Goal: Information Seeking & Learning: Learn about a topic

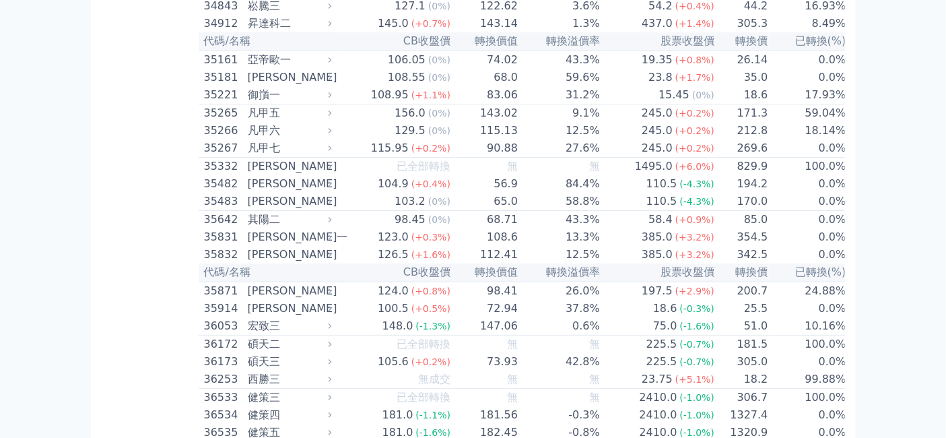
scroll to position [3292, 0]
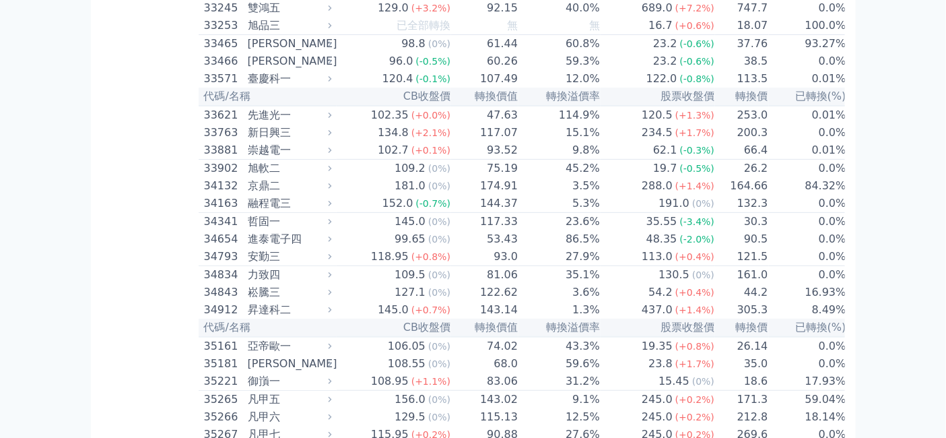
scroll to position [3517, 0]
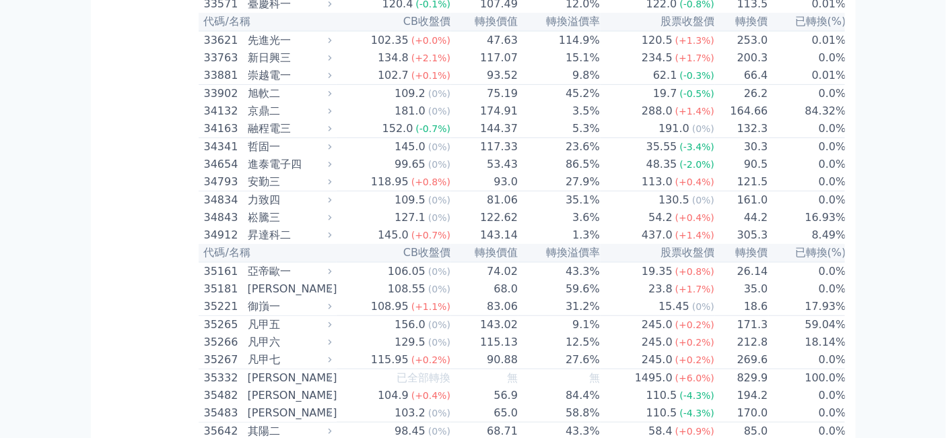
drag, startPoint x: 395, startPoint y: 266, endPoint x: 430, endPoint y: 265, distance: 35.0
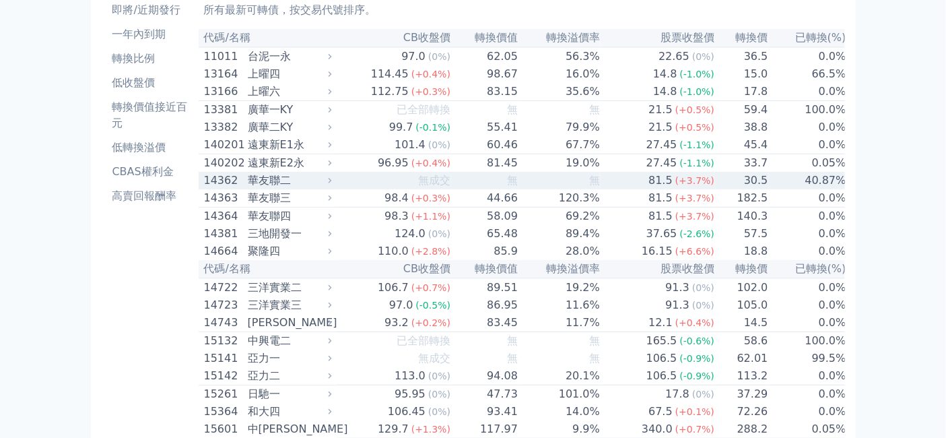
scroll to position [150, 0]
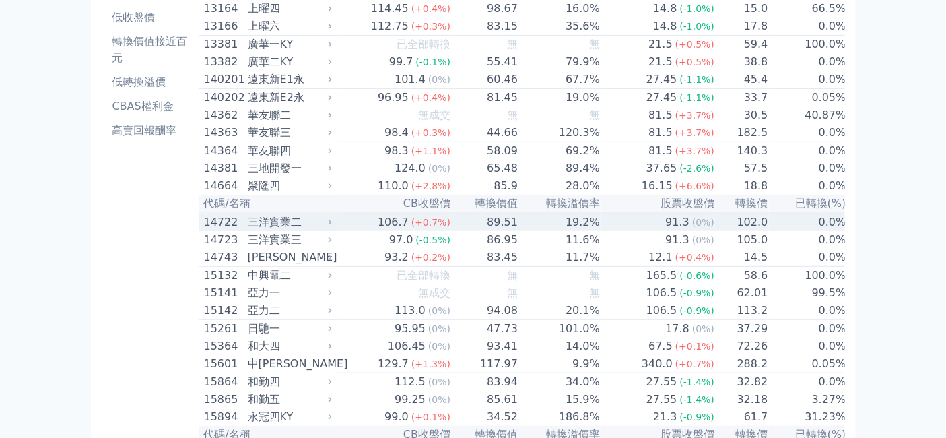
click at [248, 230] on div "三洋實業二" at bounding box center [288, 222] width 81 height 16
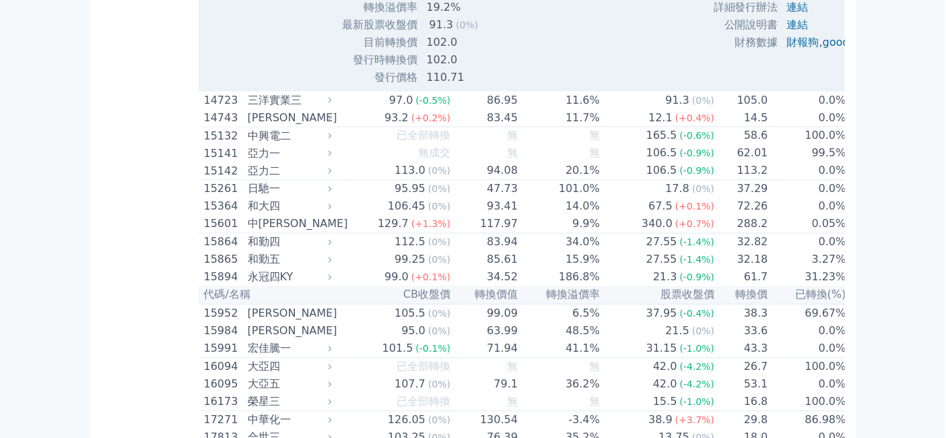
scroll to position [748, 0]
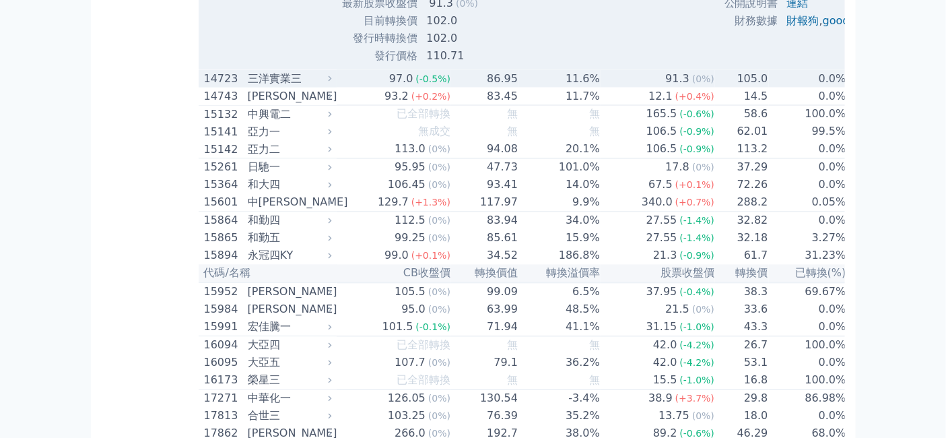
click at [259, 87] on div "三洋實業三" at bounding box center [288, 79] width 81 height 16
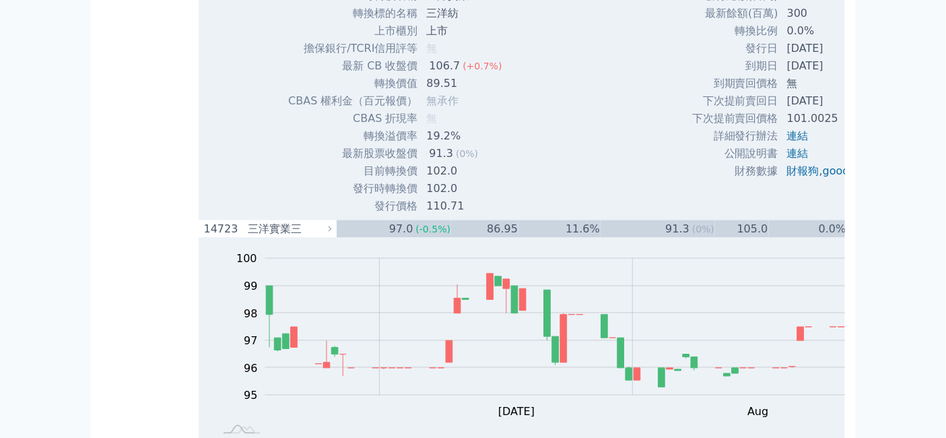
scroll to position [823, 0]
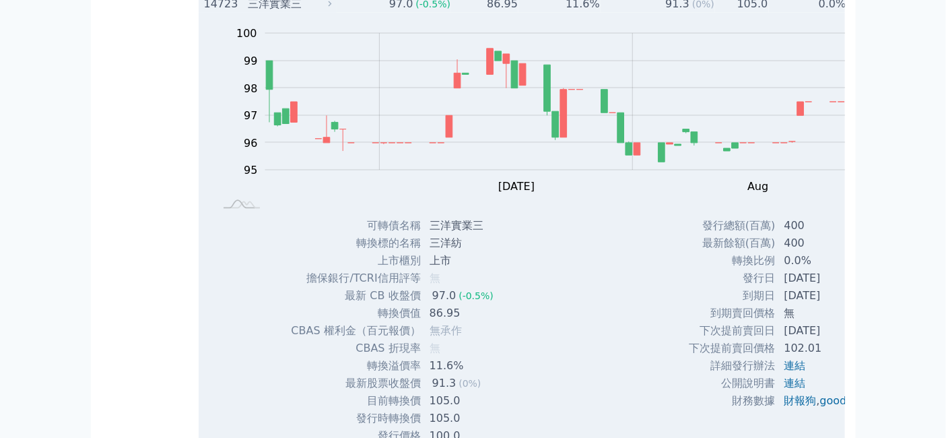
click at [204, 12] on div "14723" at bounding box center [224, 4] width 40 height 16
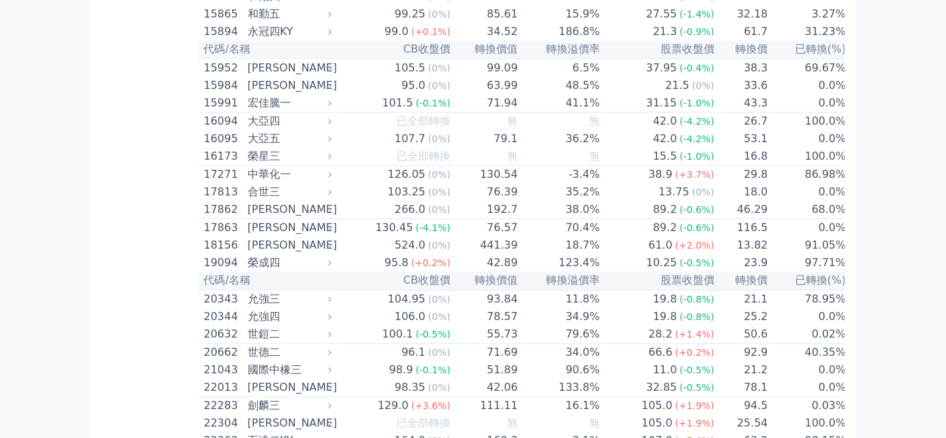
scroll to position [1047, 0]
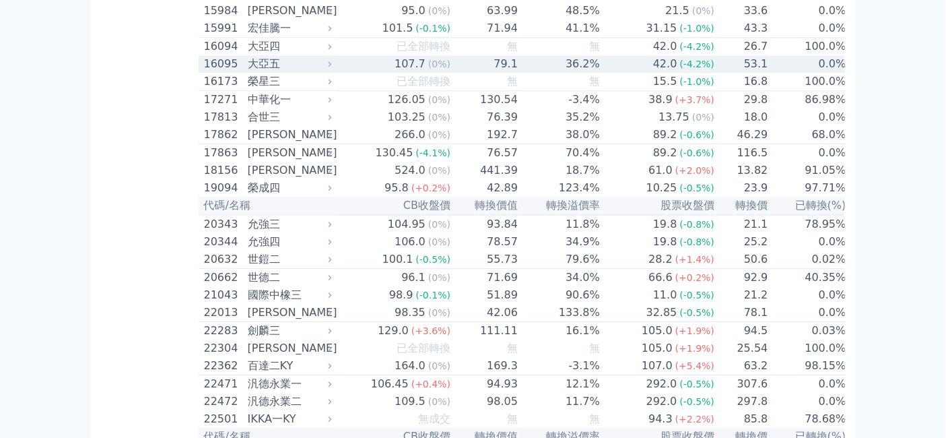
click at [248, 72] on div "大亞五" at bounding box center [288, 64] width 81 height 16
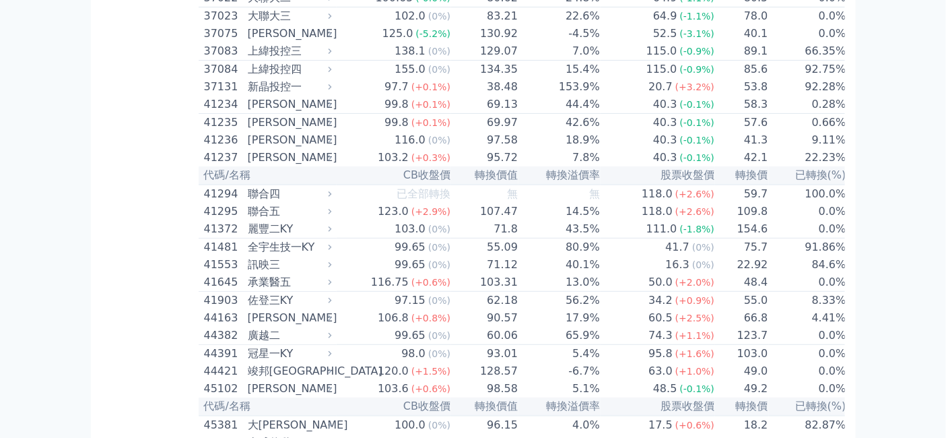
scroll to position [5238, 0]
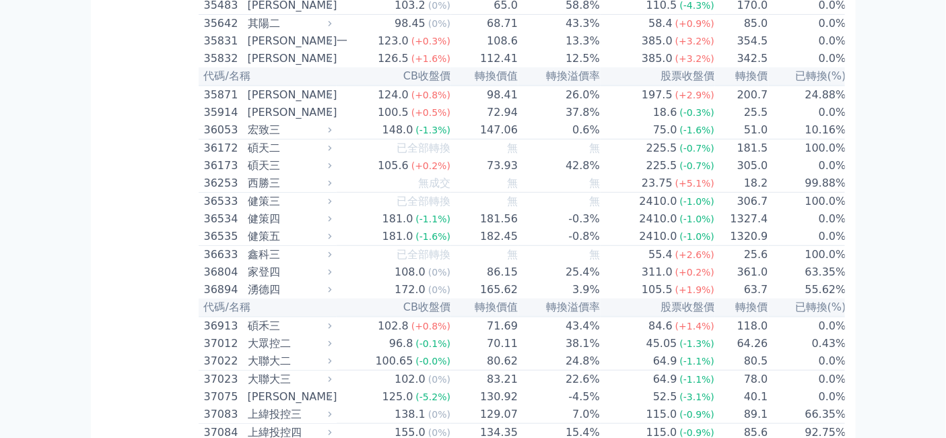
scroll to position [5463, 0]
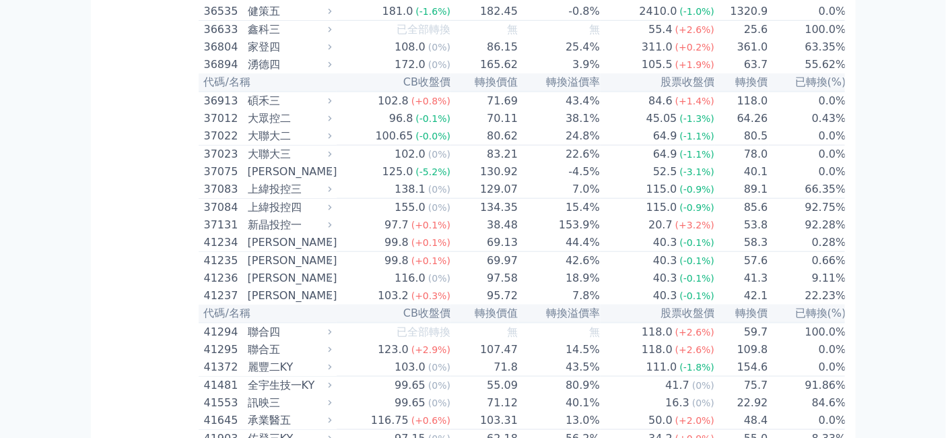
drag, startPoint x: 393, startPoint y: 321, endPoint x: 428, endPoint y: 321, distance: 35.0
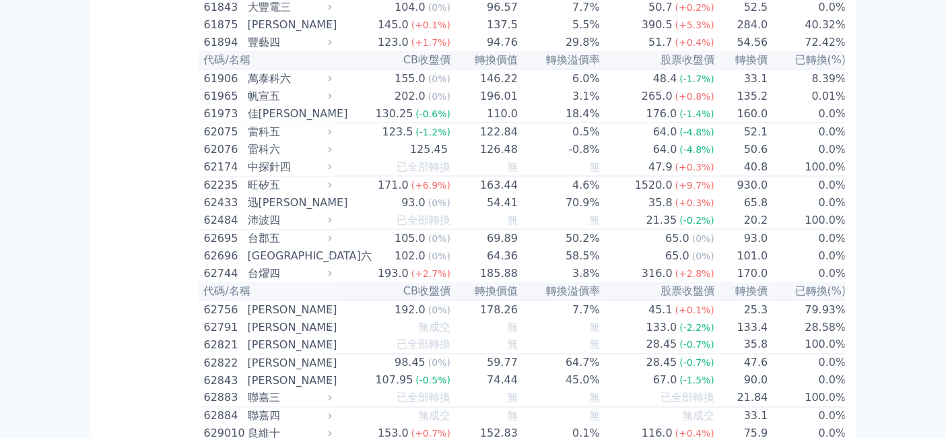
scroll to position [7409, 0]
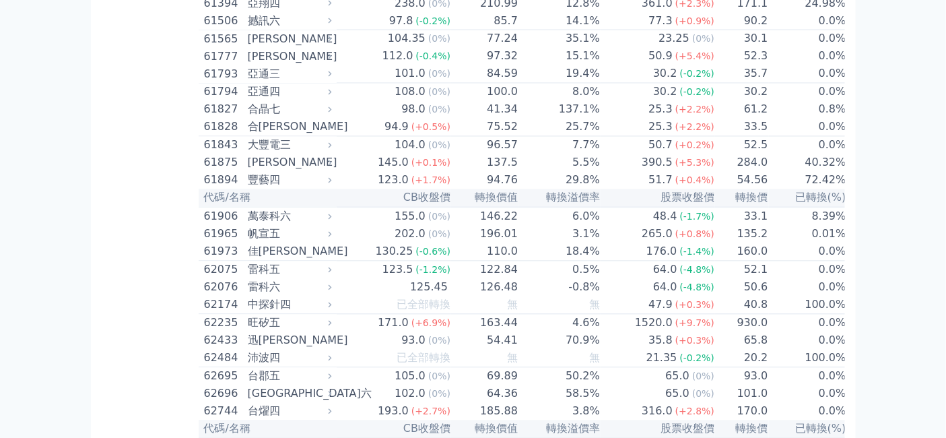
scroll to position [7708, 0]
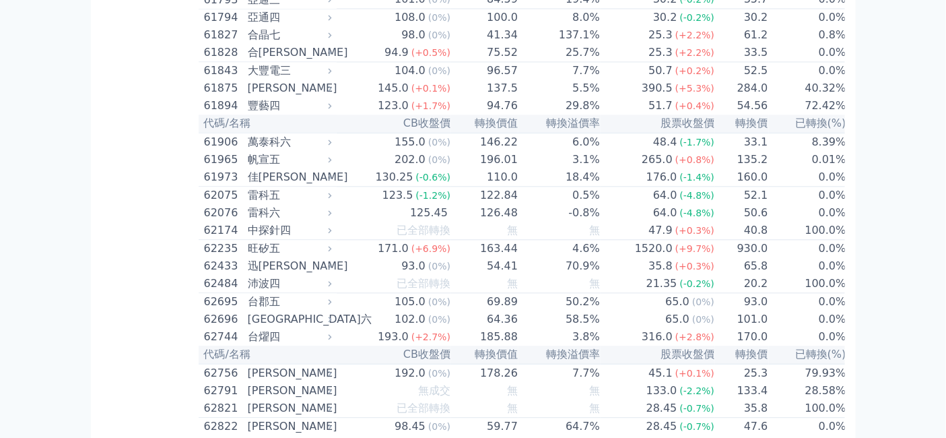
drag, startPoint x: 396, startPoint y: 265, endPoint x: 414, endPoint y: 265, distance: 17.5
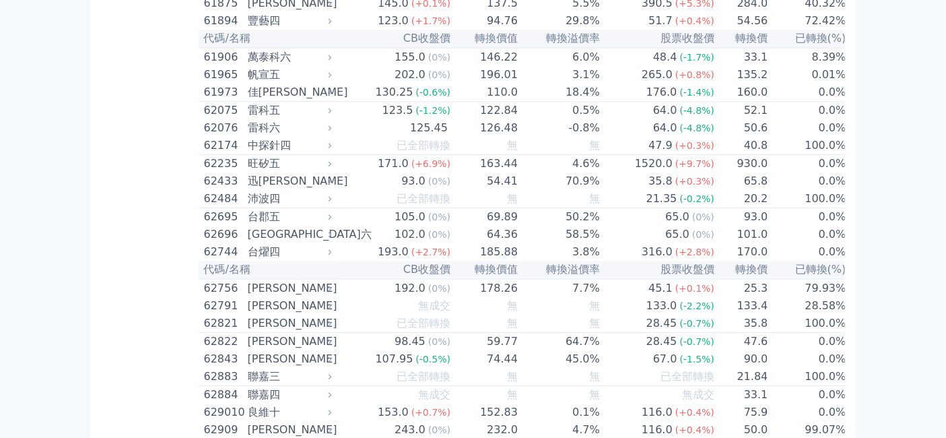
scroll to position [7933, 0]
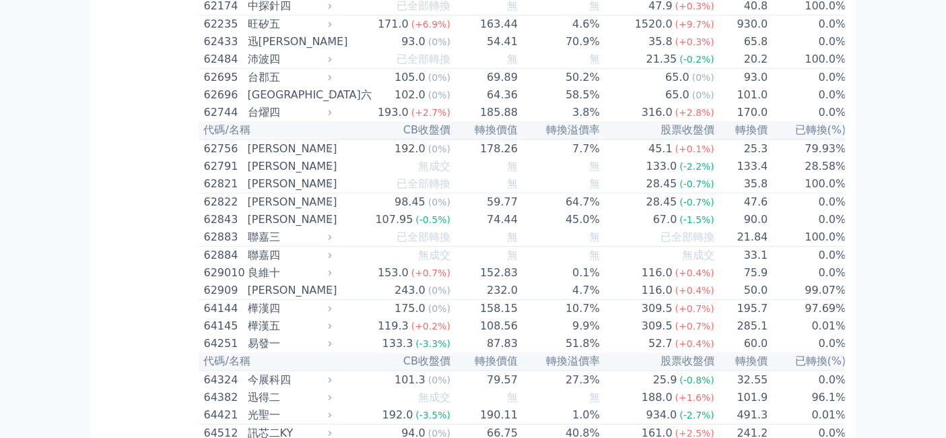
drag, startPoint x: 393, startPoint y: 158, endPoint x: 450, endPoint y: 160, distance: 56.6
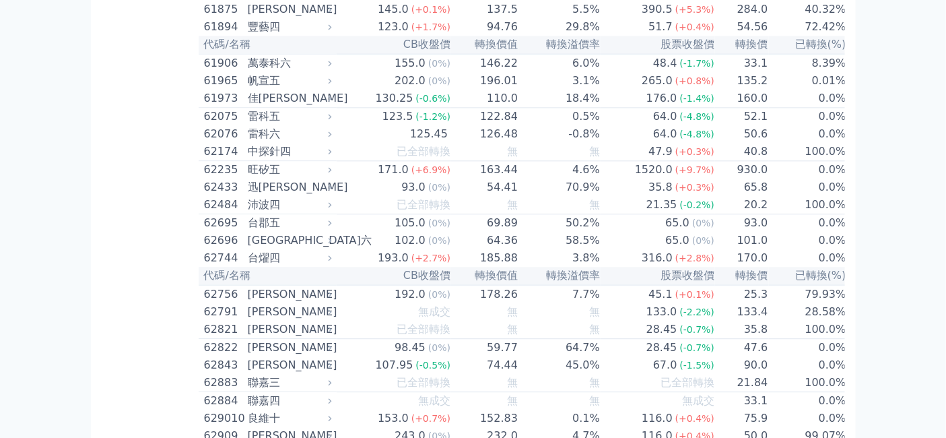
scroll to position [7783, 0]
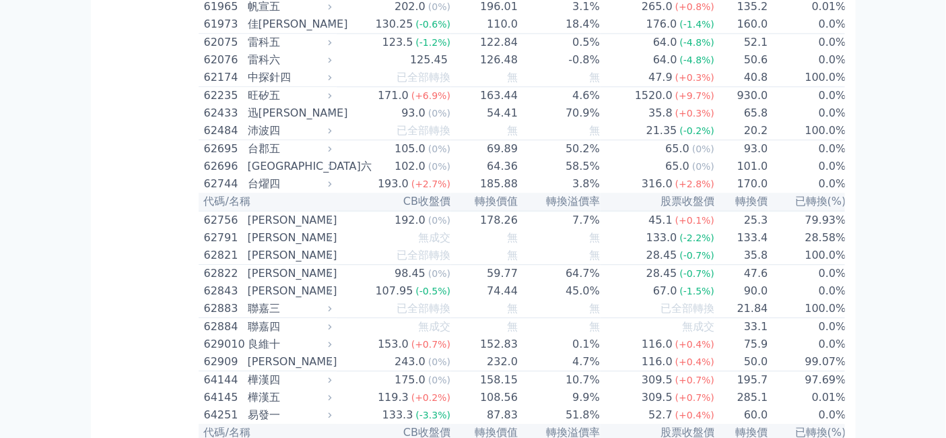
scroll to position [7933, 0]
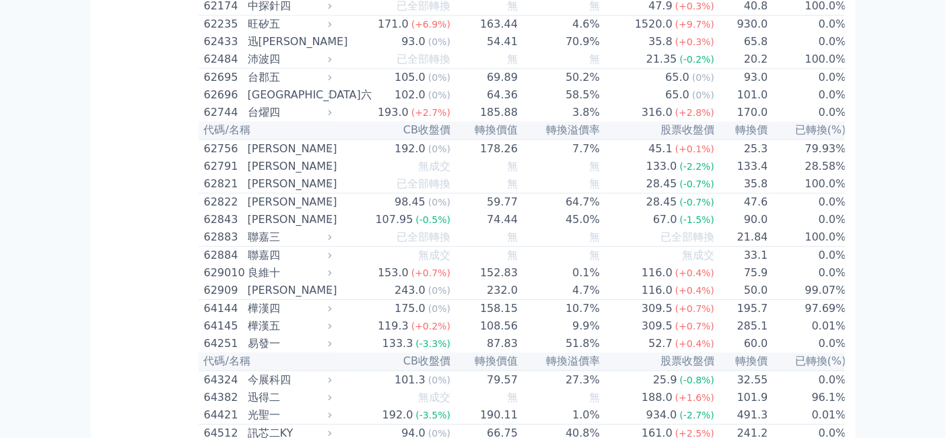
drag, startPoint x: 392, startPoint y: 205, endPoint x: 461, endPoint y: 211, distance: 68.9
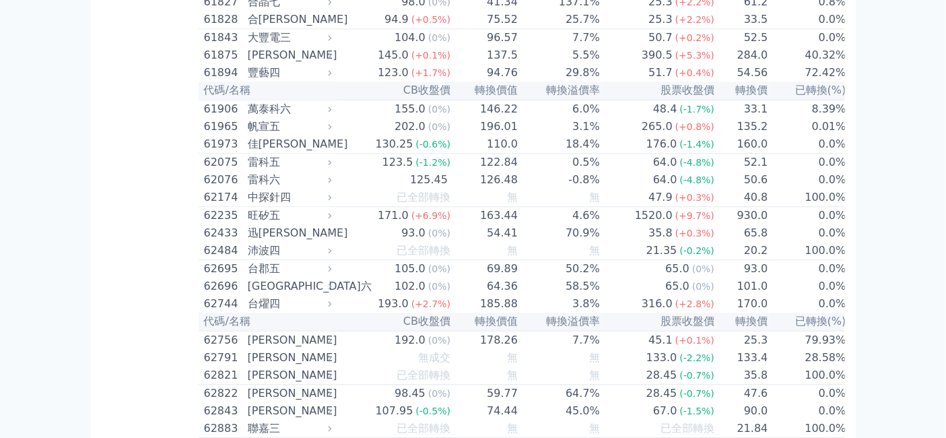
scroll to position [7708, 0]
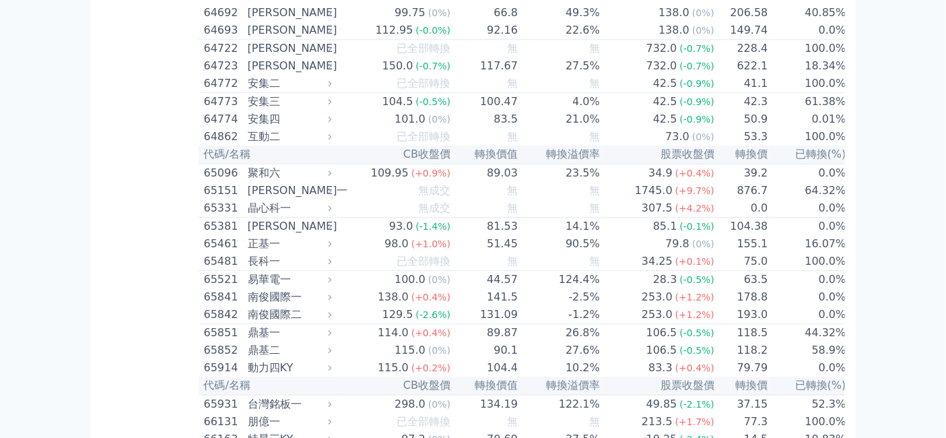
scroll to position [8007, 0]
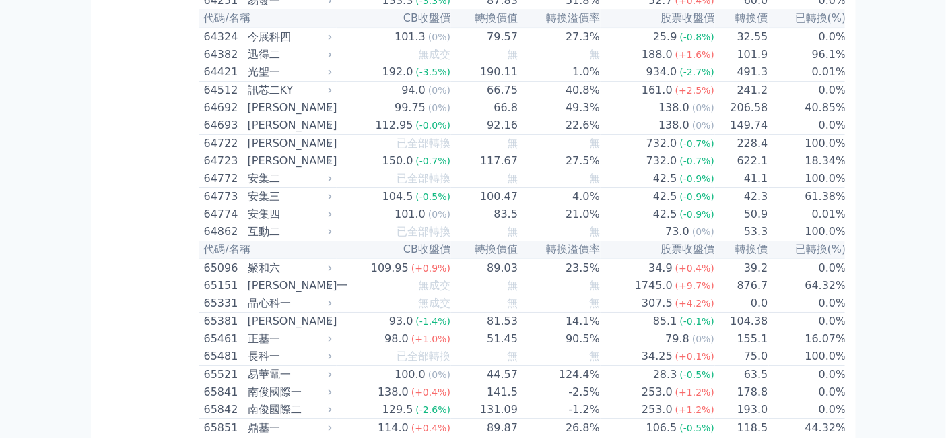
scroll to position [8307, 0]
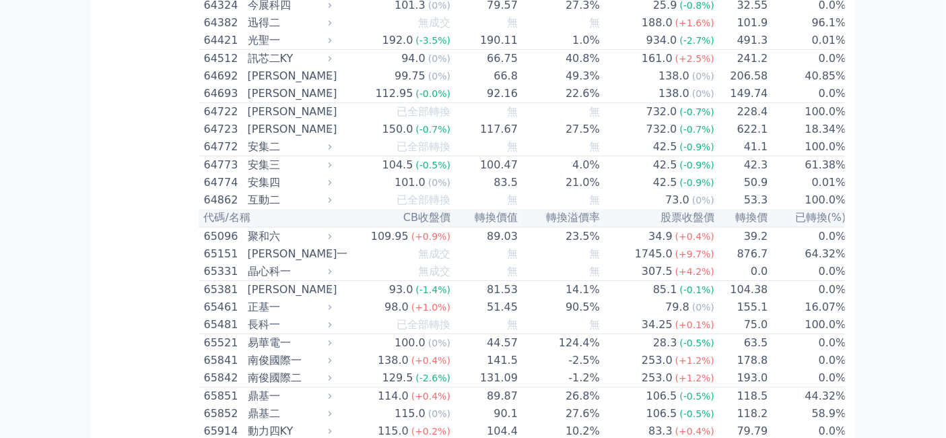
drag, startPoint x: 393, startPoint y: 261, endPoint x: 417, endPoint y: 259, distance: 23.6
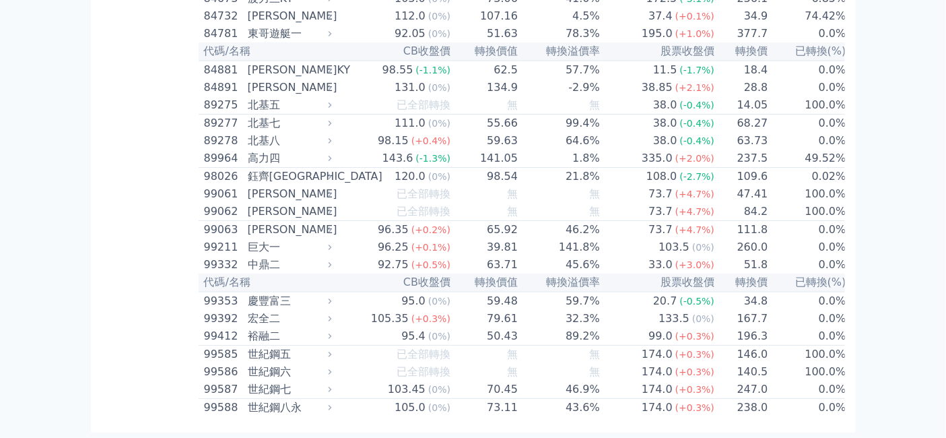
scroll to position [10253, 0]
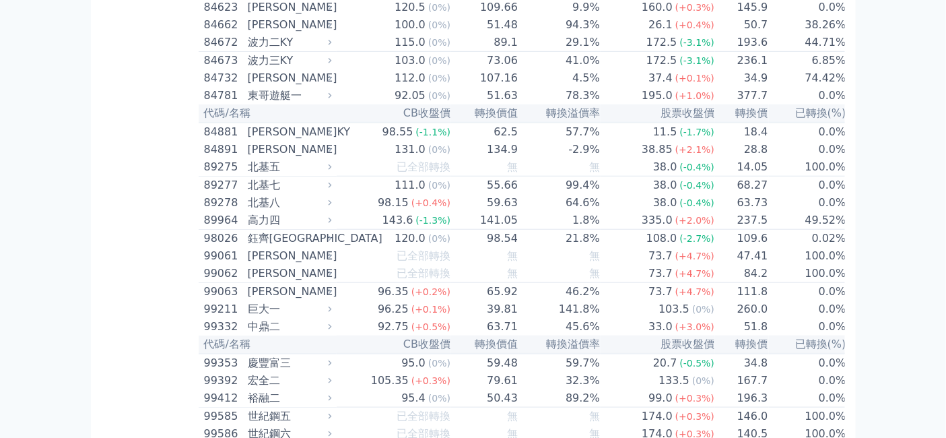
scroll to position [10403, 0]
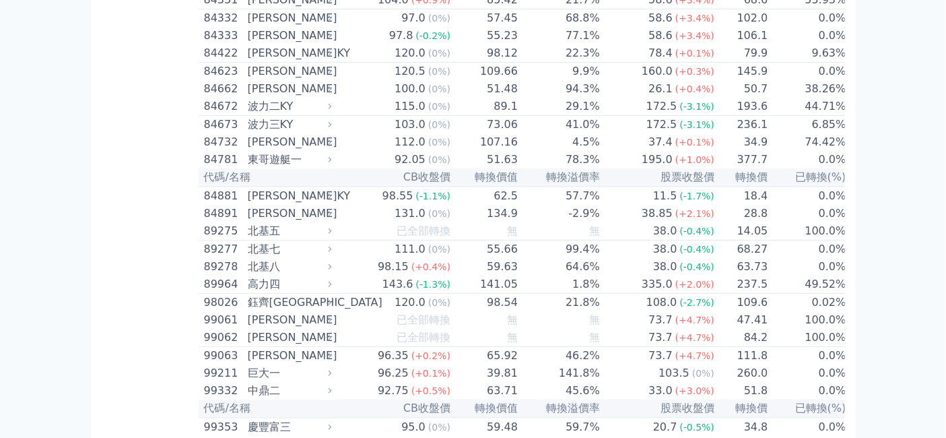
drag, startPoint x: 389, startPoint y: 207, endPoint x: 427, endPoint y: 209, distance: 37.8
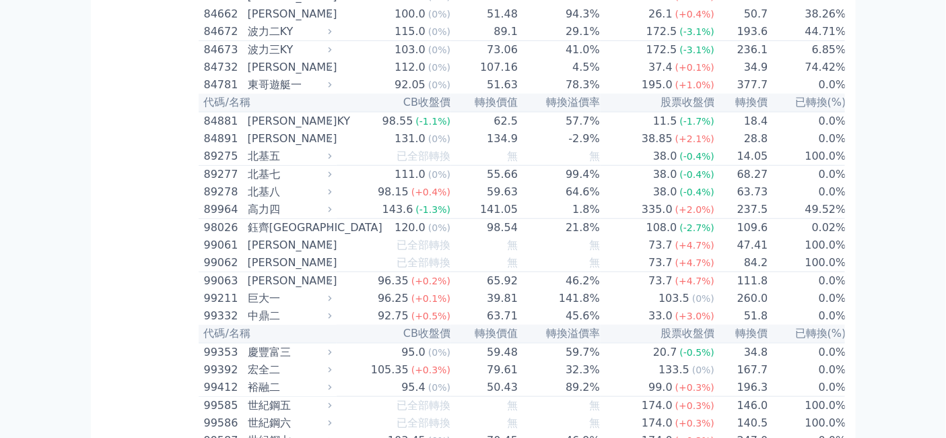
scroll to position [10552, 0]
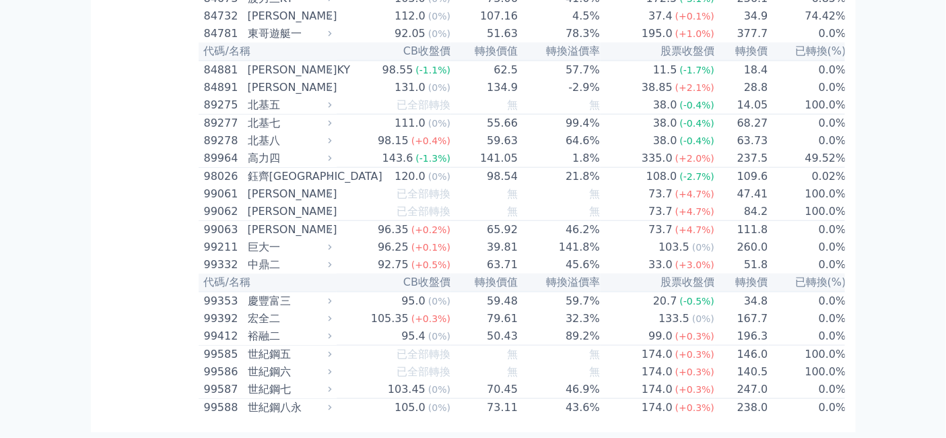
drag, startPoint x: 344, startPoint y: 280, endPoint x: 378, endPoint y: 286, distance: 34.8
copy td "轉換價"
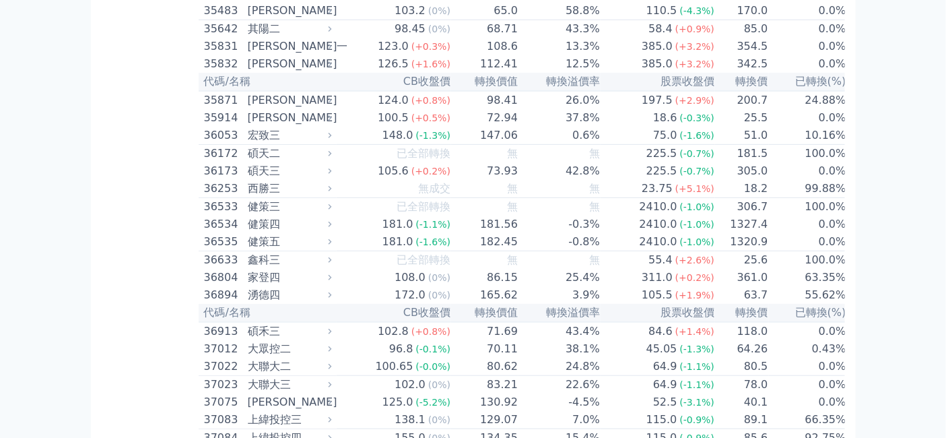
scroll to position [5238, 0]
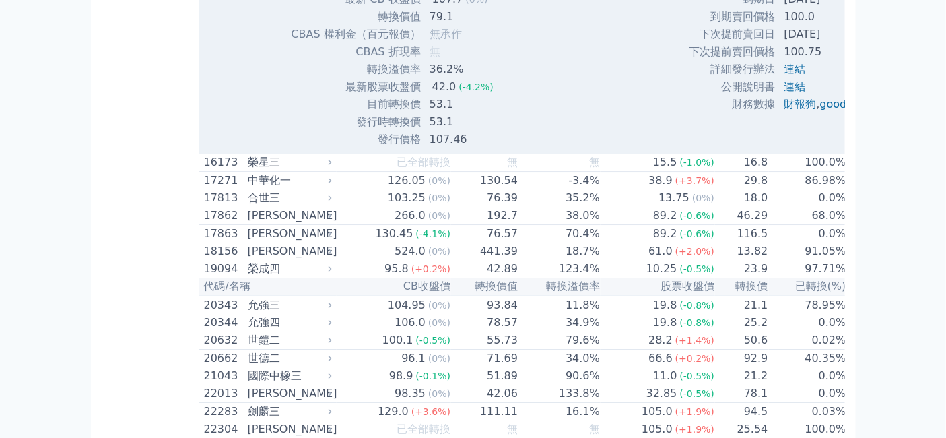
scroll to position [1422, 0]
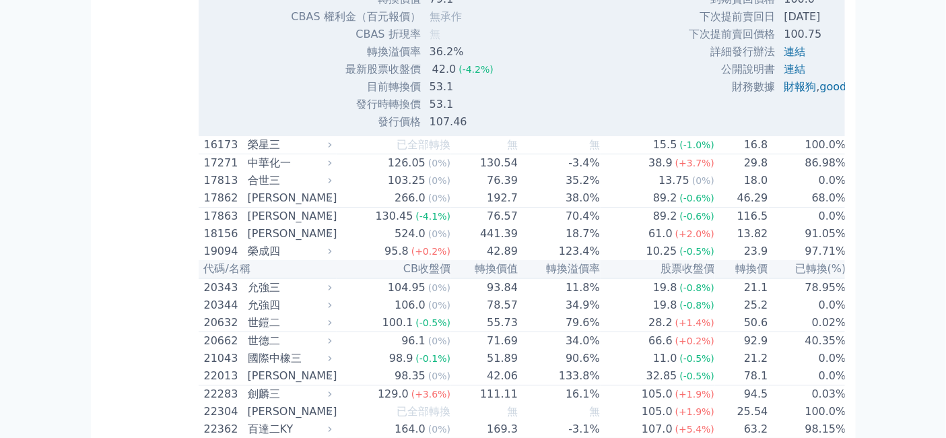
drag, startPoint x: 397, startPoint y: 224, endPoint x: 423, endPoint y: 221, distance: 26.4
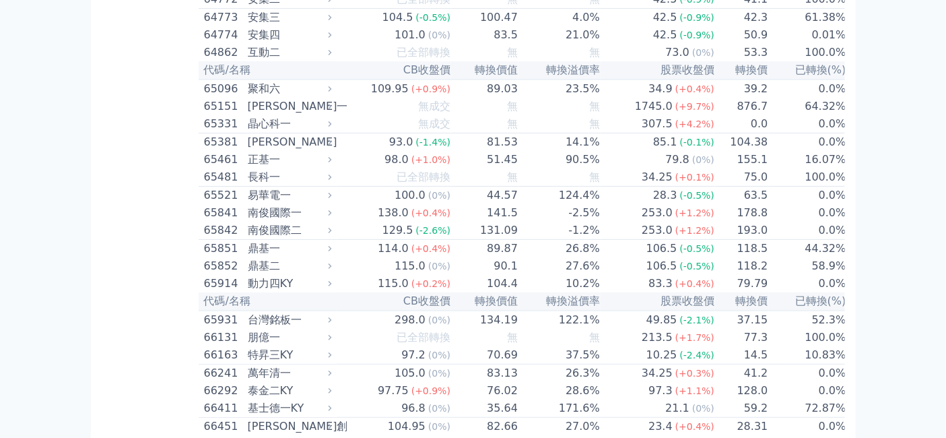
scroll to position [8457, 0]
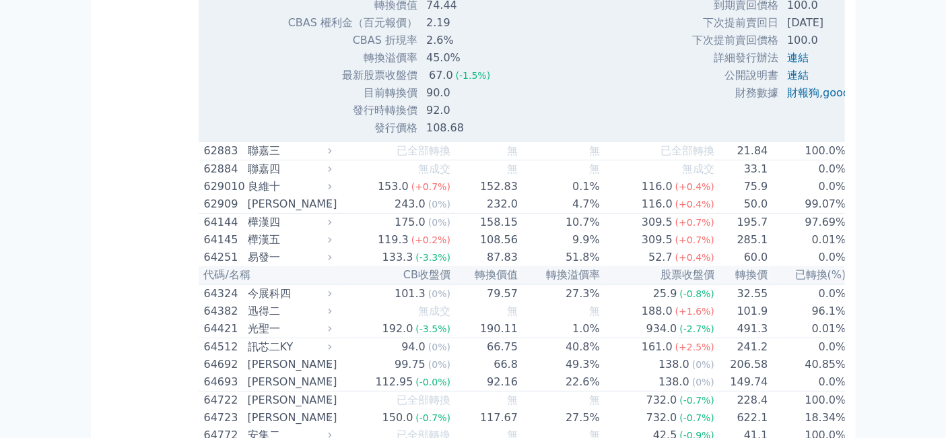
scroll to position [8681, 0]
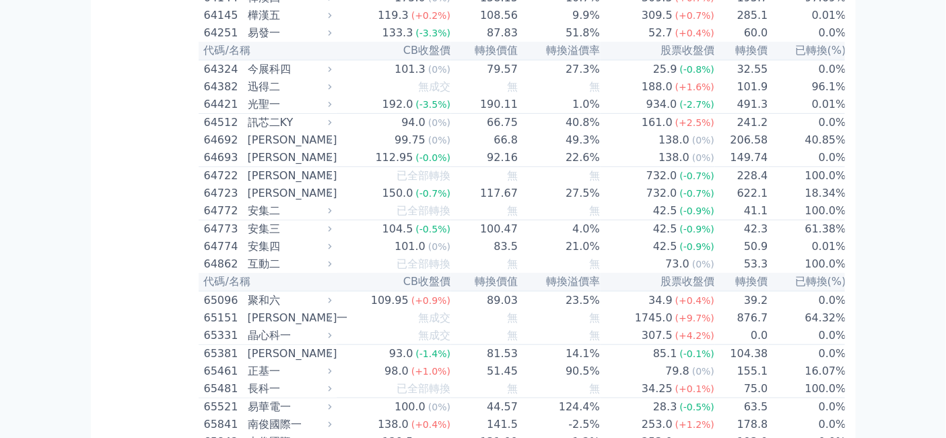
drag, startPoint x: 394, startPoint y: 290, endPoint x: 416, endPoint y: 291, distance: 22.3
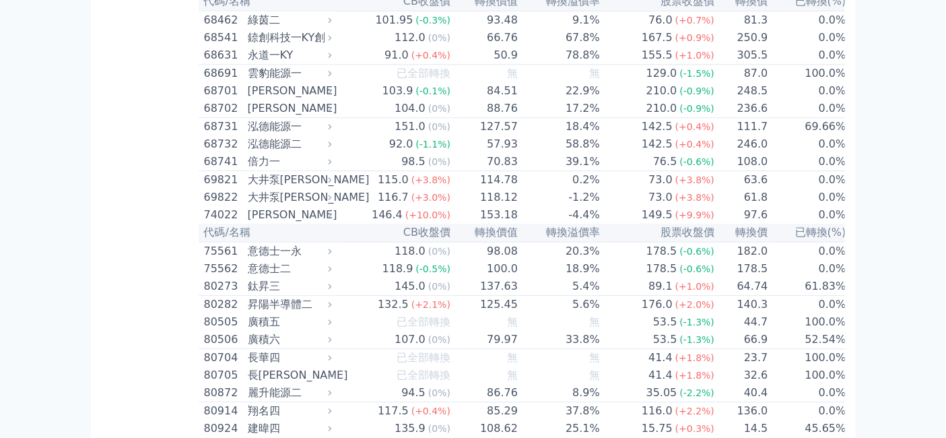
scroll to position [9729, 0]
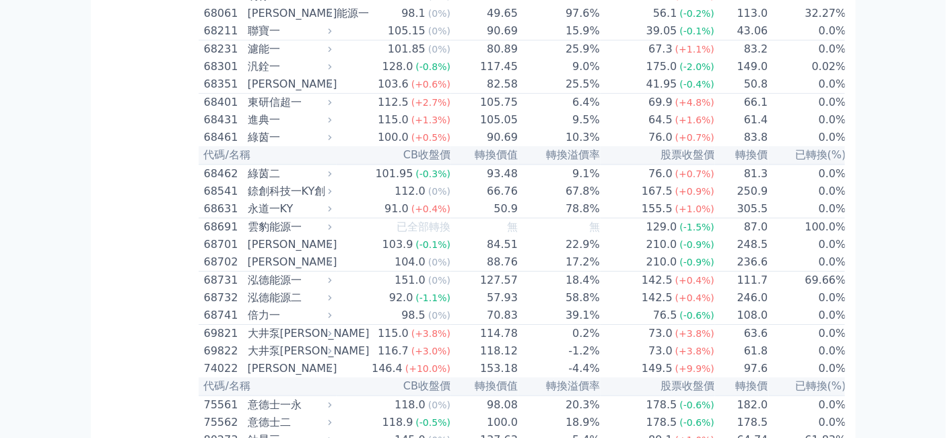
scroll to position [9953, 0]
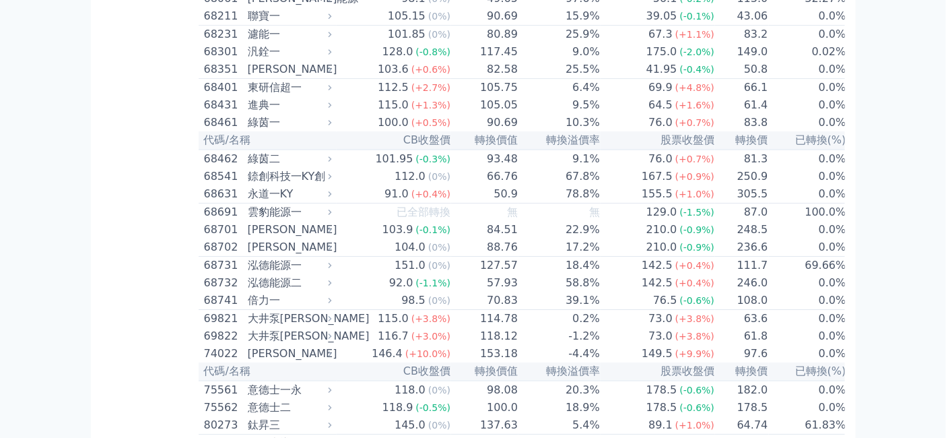
drag, startPoint x: 397, startPoint y: 377, endPoint x: 418, endPoint y: 377, distance: 20.2
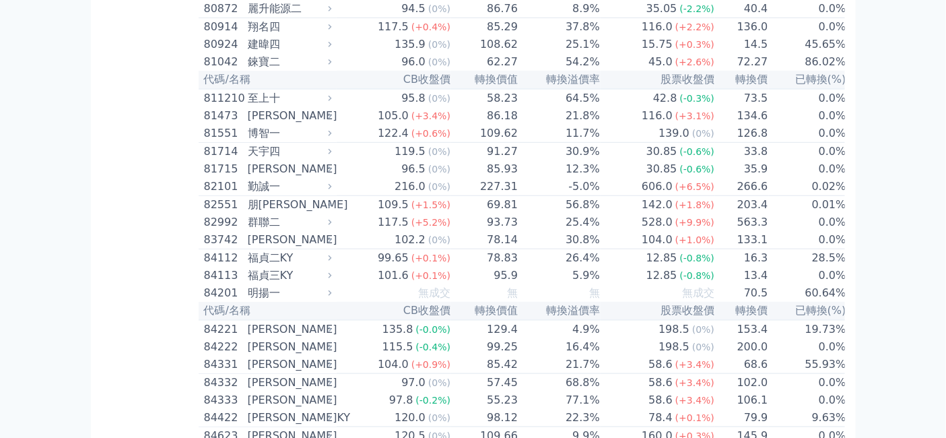
scroll to position [10477, 0]
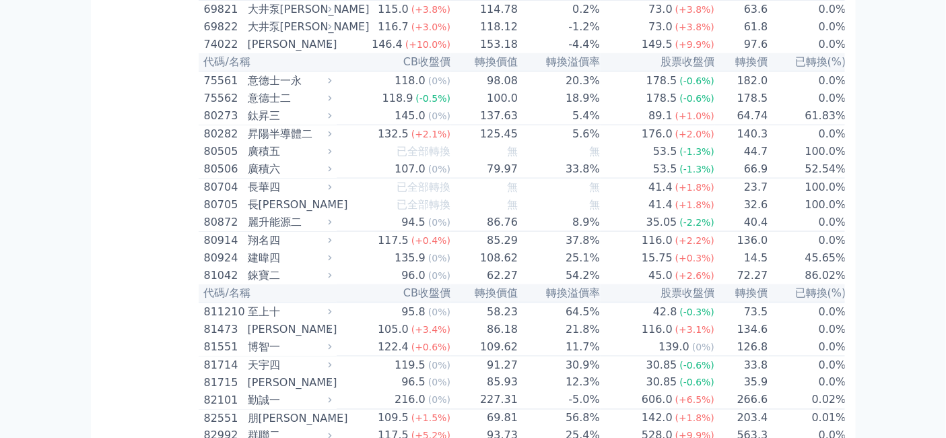
scroll to position [10702, 0]
drag, startPoint x: 399, startPoint y: 273, endPoint x: 417, endPoint y: 273, distance: 18.2
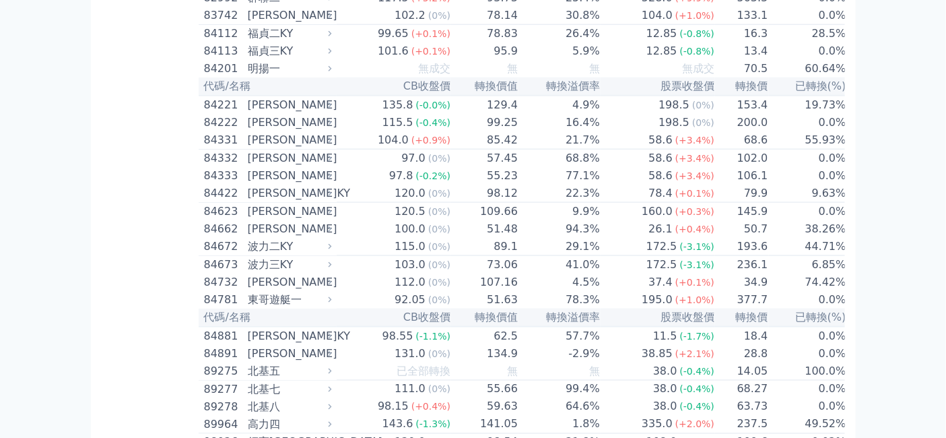
scroll to position [10702, 0]
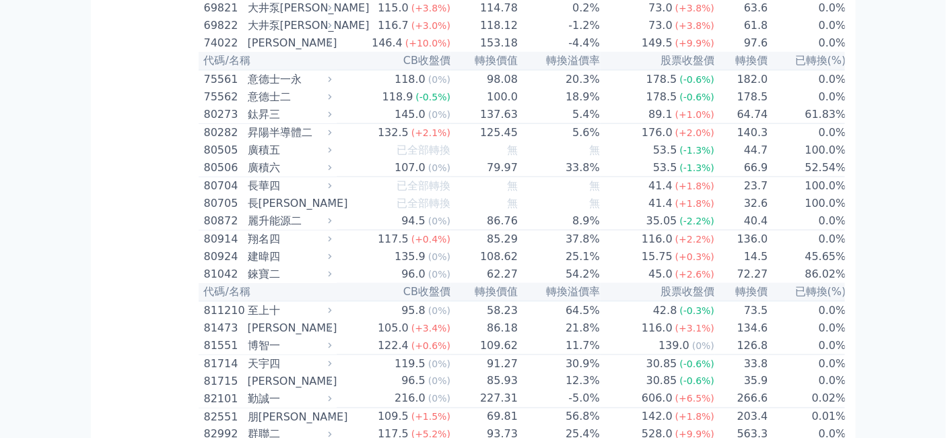
scroll to position [10927, 0]
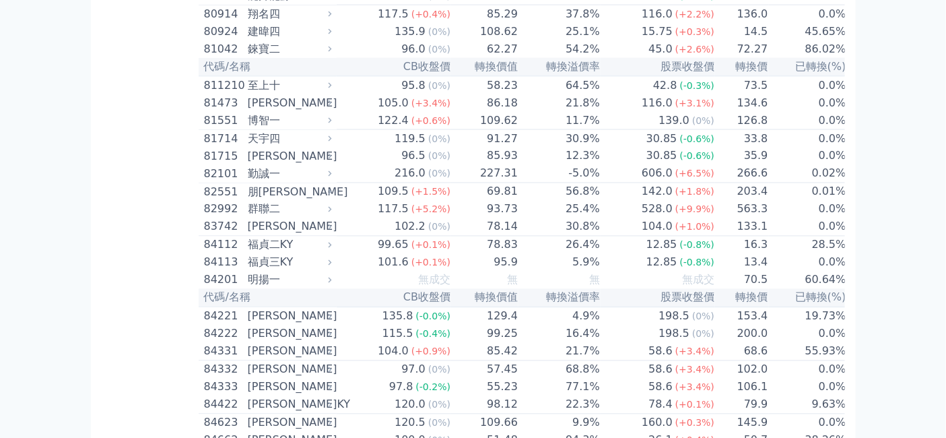
drag, startPoint x: 395, startPoint y: 182, endPoint x: 418, endPoint y: 187, distance: 23.4
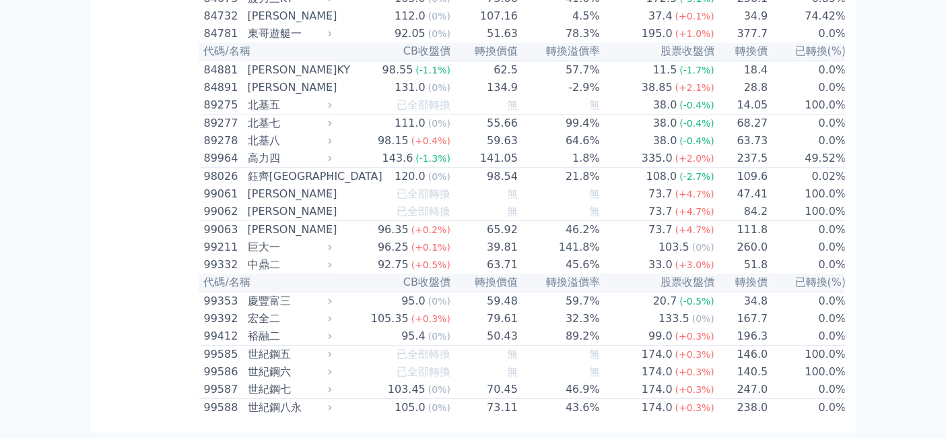
scroll to position [11526, 0]
drag, startPoint x: 316, startPoint y: 86, endPoint x: 350, endPoint y: 88, distance: 33.7
copy td "可轉債"
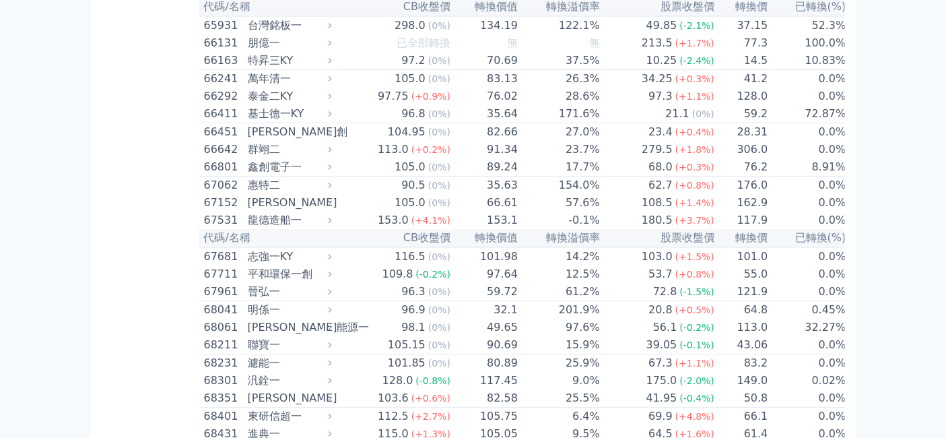
scroll to position [10104, 0]
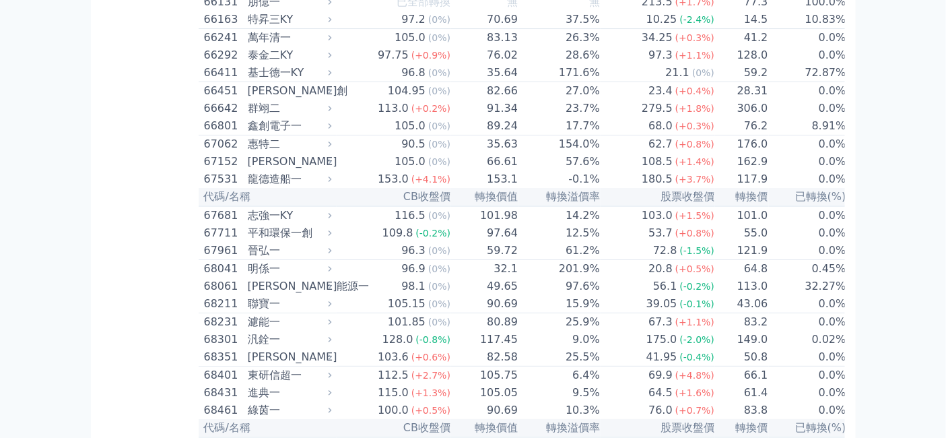
drag, startPoint x: 395, startPoint y: 224, endPoint x: 423, endPoint y: 227, distance: 27.8
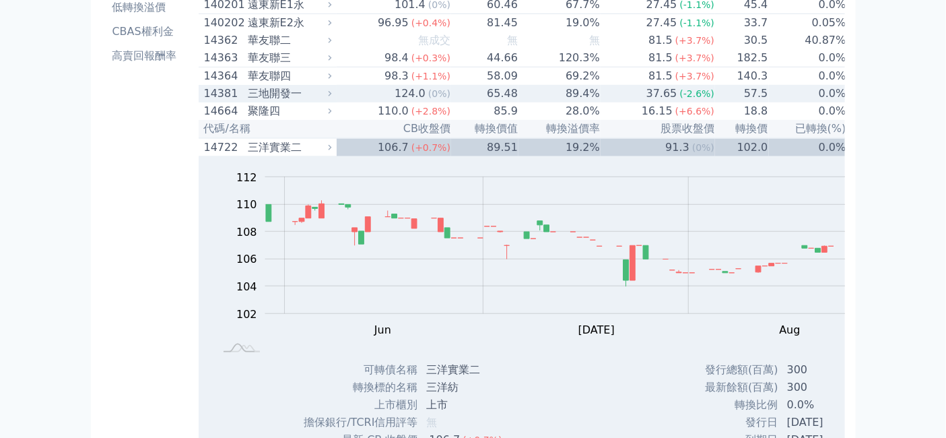
scroll to position [0, 0]
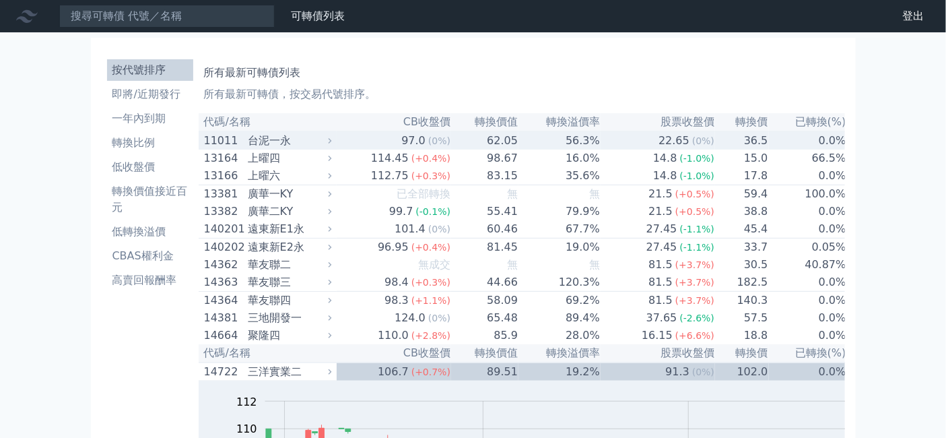
click at [248, 149] on div "台泥一永" at bounding box center [288, 141] width 81 height 16
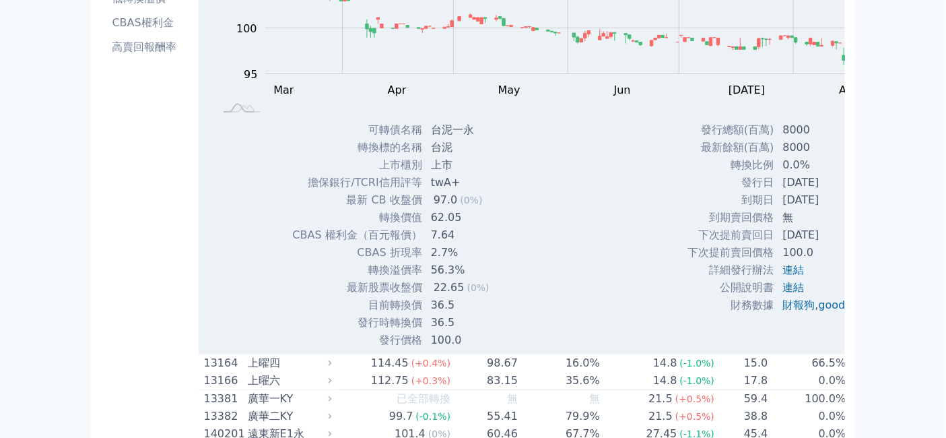
scroll to position [299, 0]
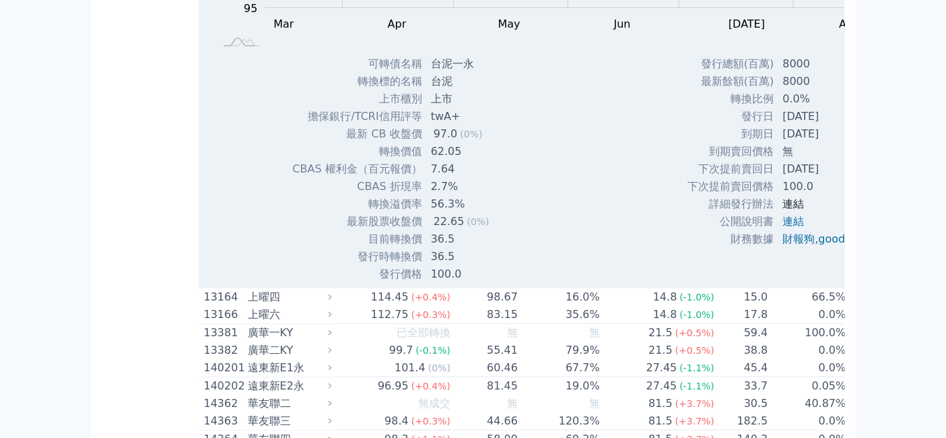
click at [783, 210] on link "連結" at bounding box center [794, 203] width 22 height 13
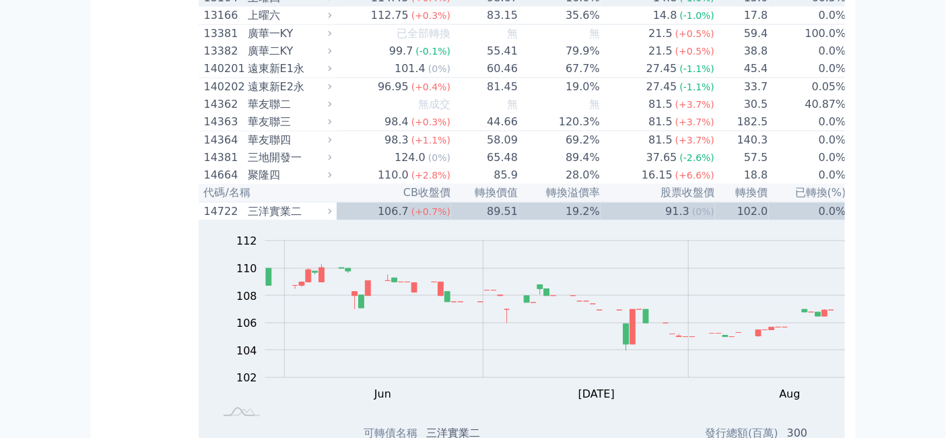
scroll to position [674, 0]
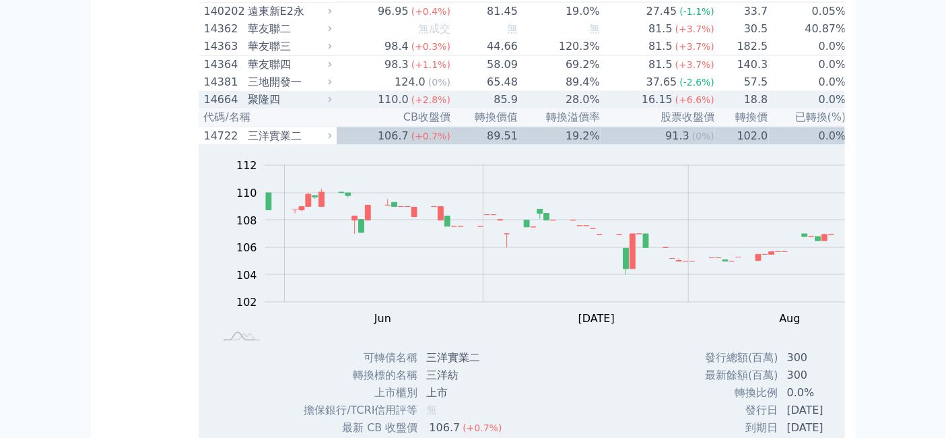
click at [248, 108] on div "聚隆四" at bounding box center [288, 100] width 81 height 16
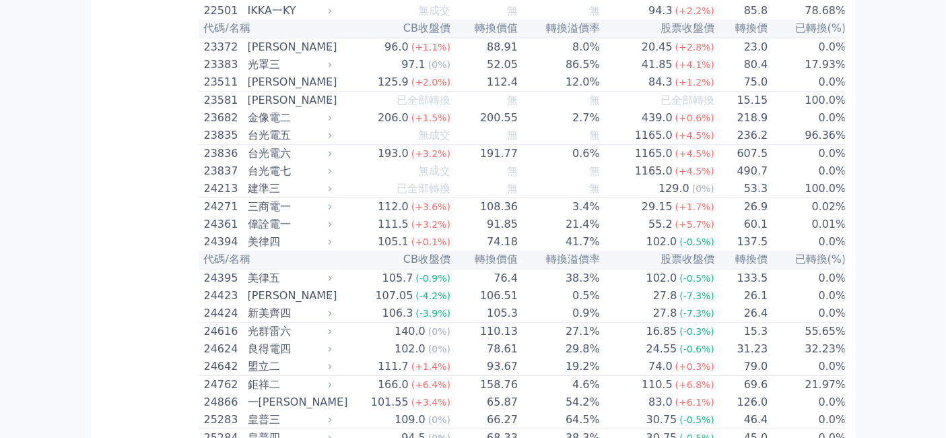
scroll to position [2844, 0]
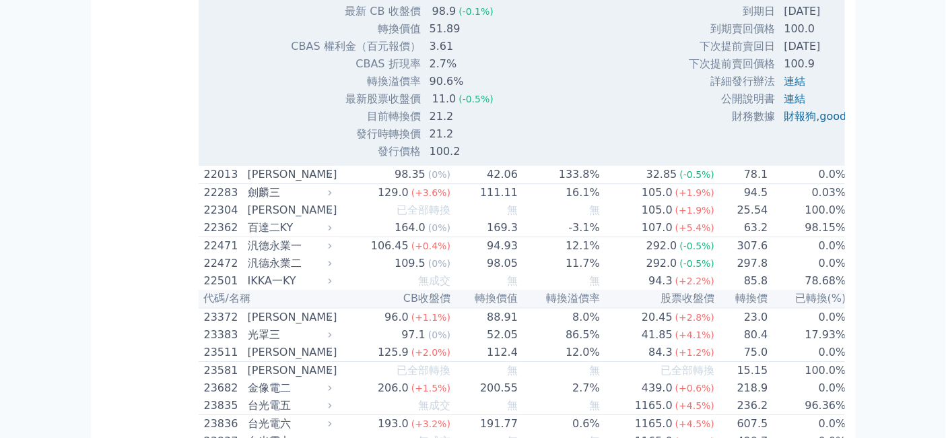
scroll to position [3068, 0]
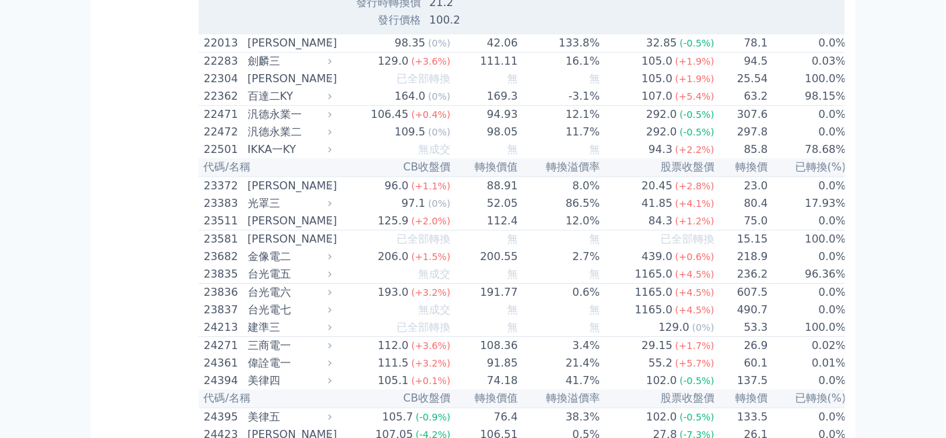
drag, startPoint x: 397, startPoint y: 383, endPoint x: 447, endPoint y: 390, distance: 50.4
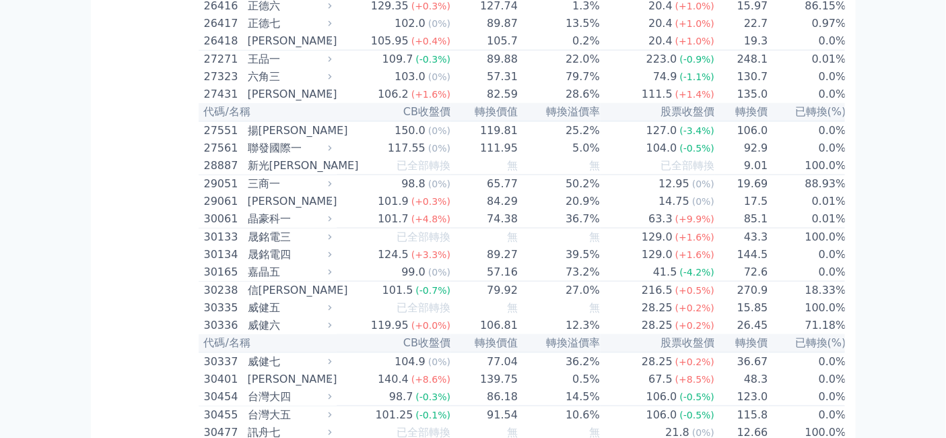
scroll to position [3891, 0]
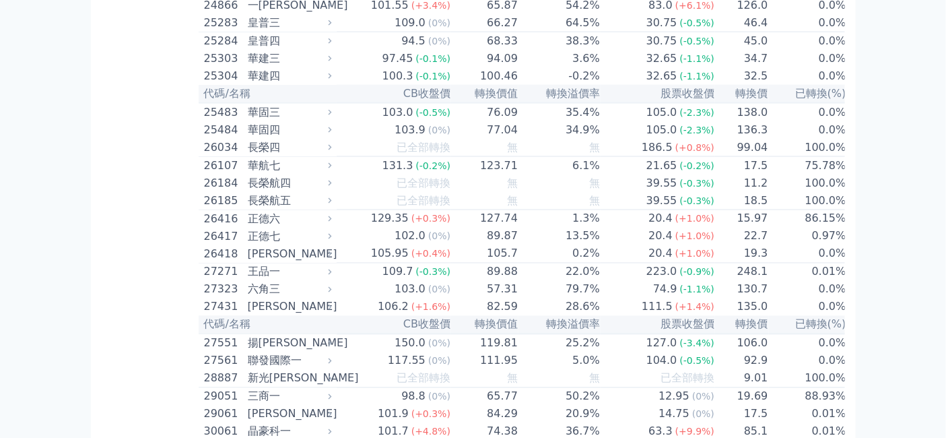
scroll to position [4116, 0]
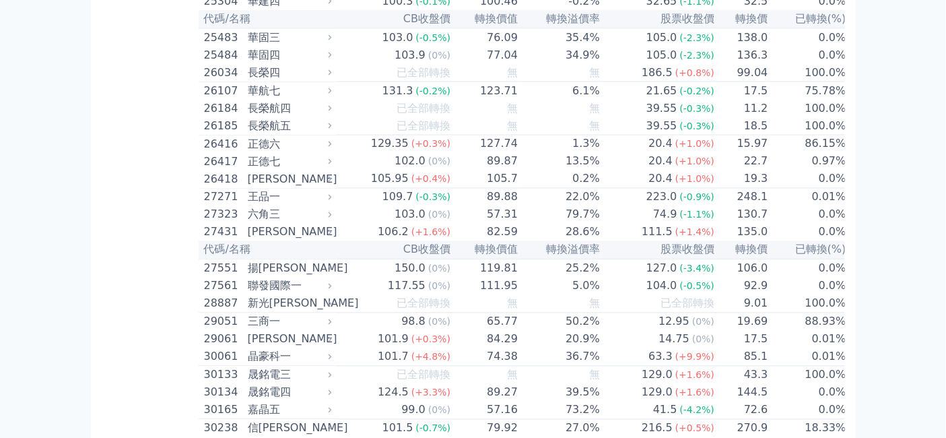
drag, startPoint x: 395, startPoint y: 286, endPoint x: 428, endPoint y: 286, distance: 33.0
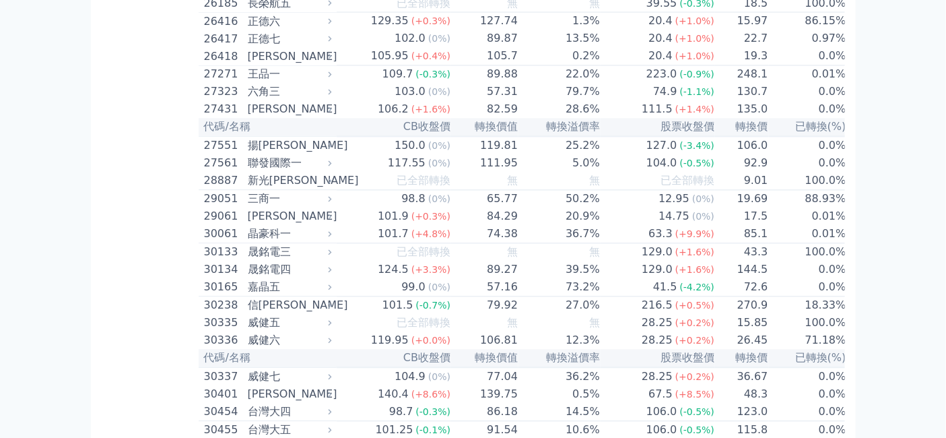
scroll to position [4266, 0]
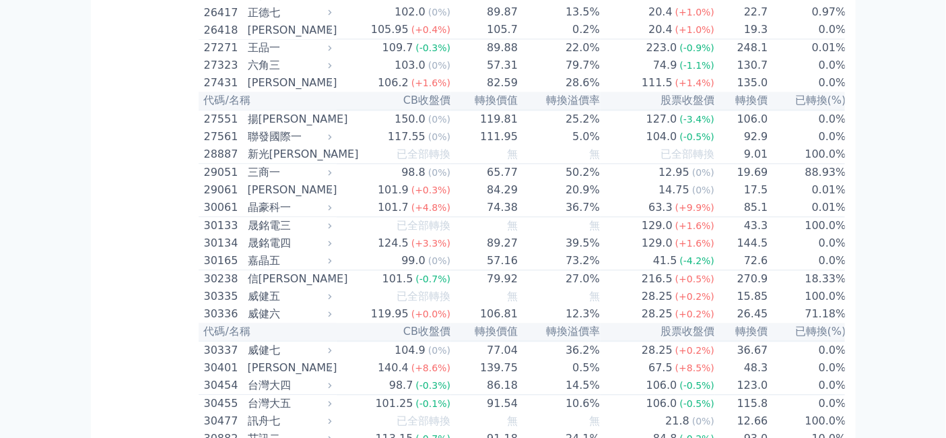
drag, startPoint x: 342, startPoint y: 335, endPoint x: 377, endPoint y: 333, distance: 34.4
copy td "轉換價"
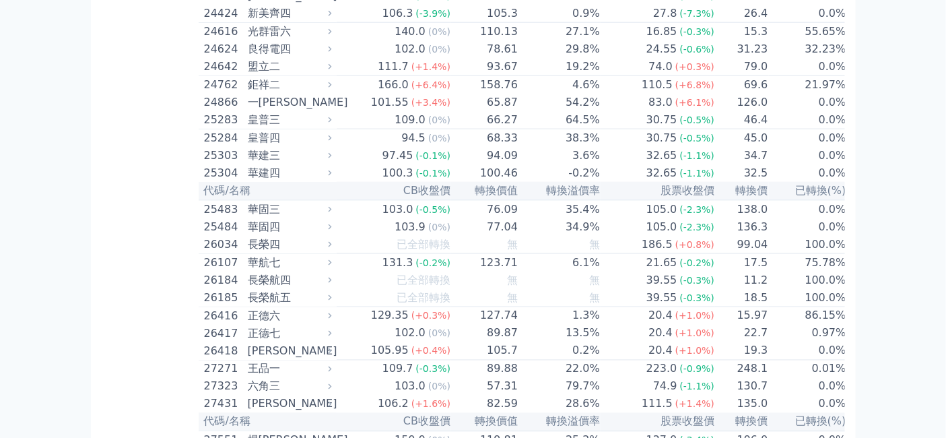
scroll to position [3816, 0]
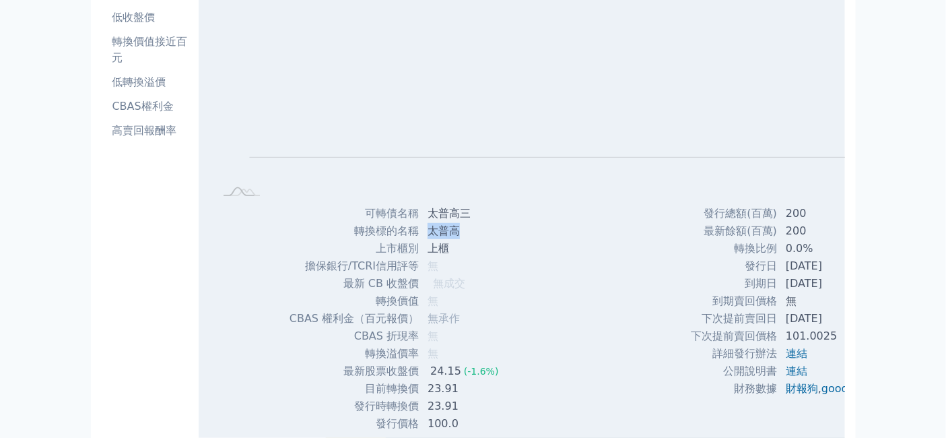
scroll to position [75, 0]
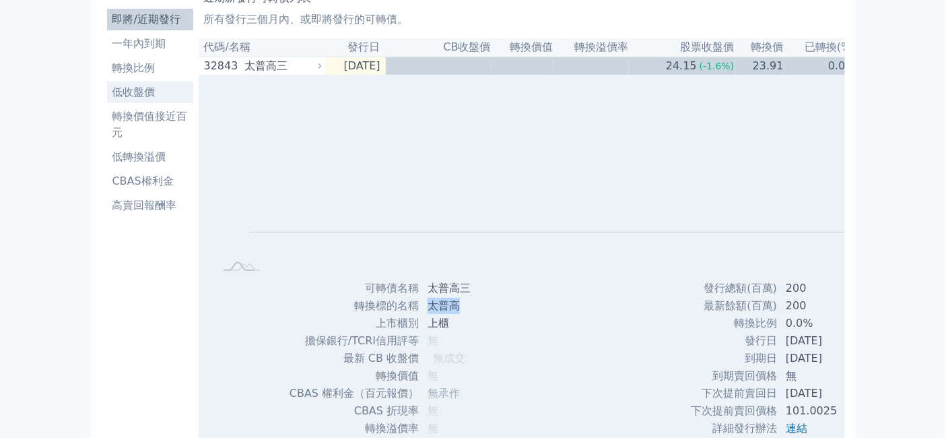
click at [107, 100] on li "低收盤價" at bounding box center [150, 92] width 86 height 16
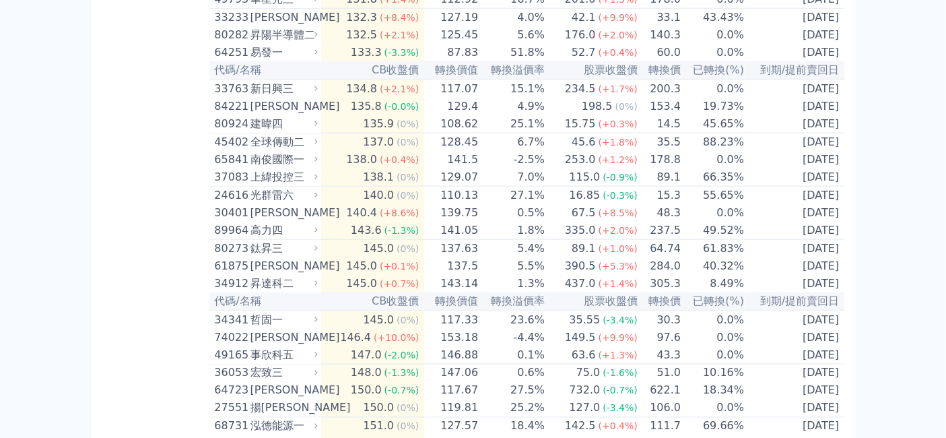
scroll to position [5613, 0]
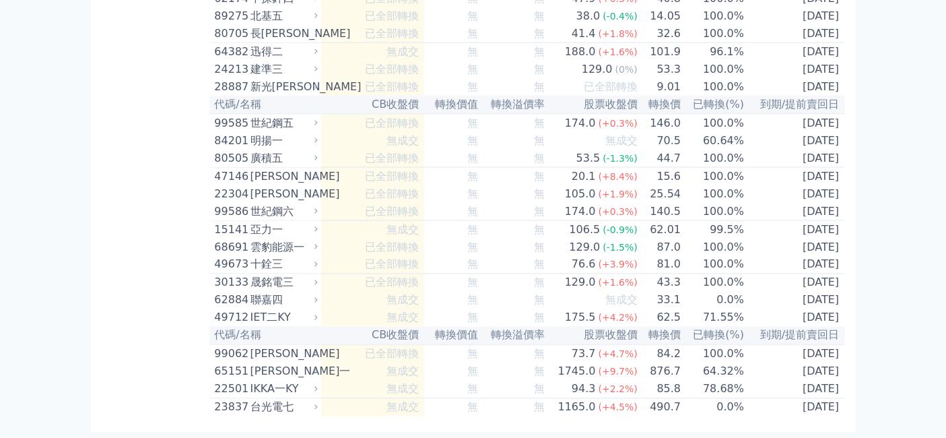
scroll to position [8158, 0]
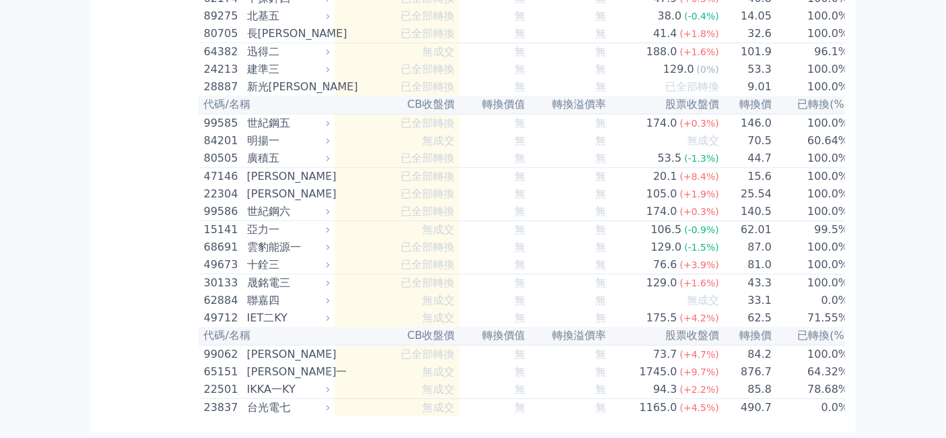
scroll to position [8382, 0]
drag, startPoint x: 395, startPoint y: 279, endPoint x: 417, endPoint y: 279, distance: 22.2
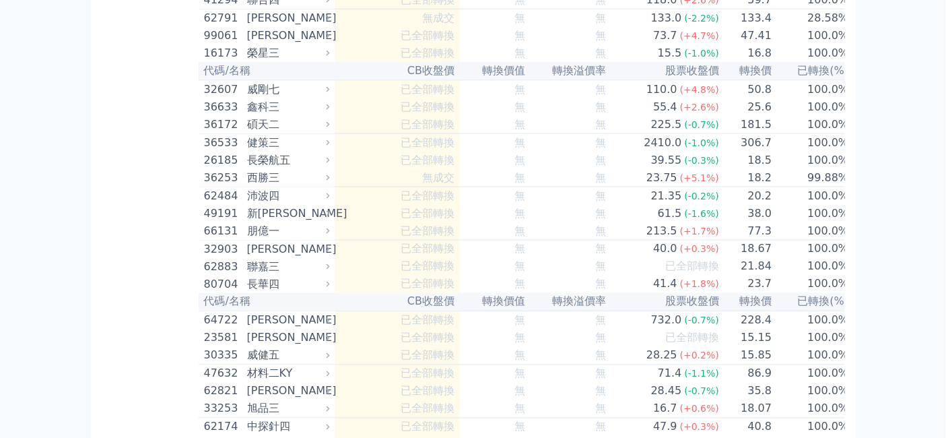
scroll to position [7409, 0]
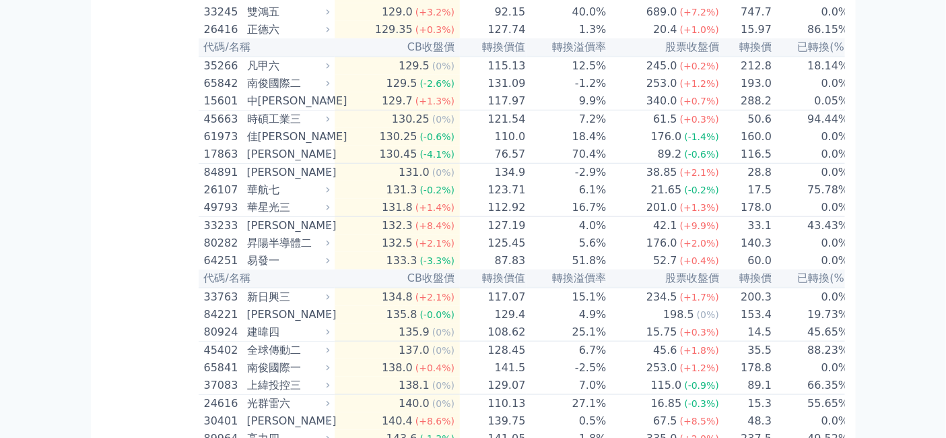
scroll to position [4939, 0]
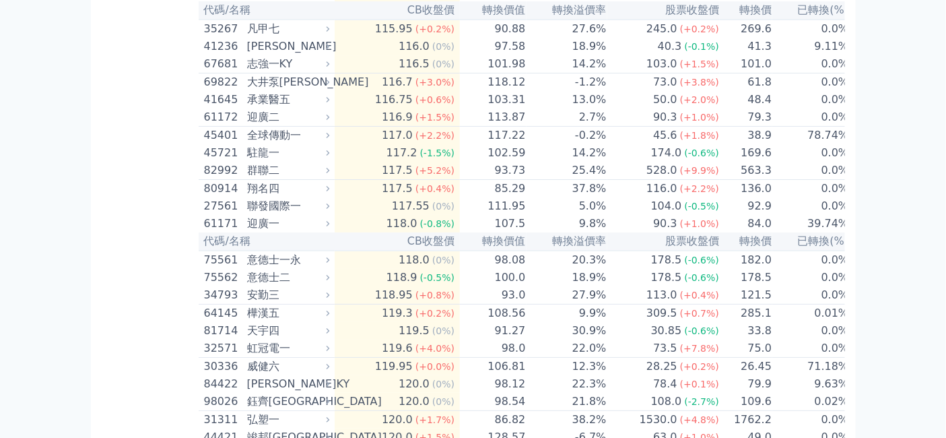
scroll to position [5164, 0]
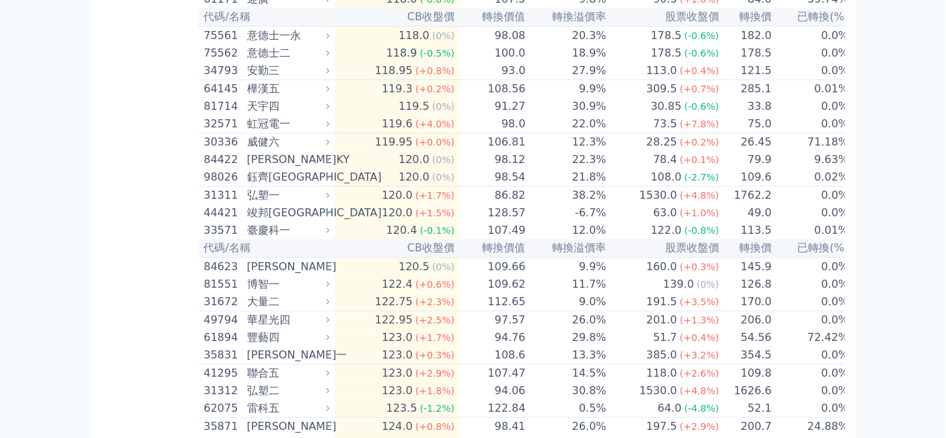
drag, startPoint x: 400, startPoint y: 143, endPoint x: 429, endPoint y: 144, distance: 29.0
drag, startPoint x: 399, startPoint y: 117, endPoint x: 432, endPoint y: 123, distance: 33.4
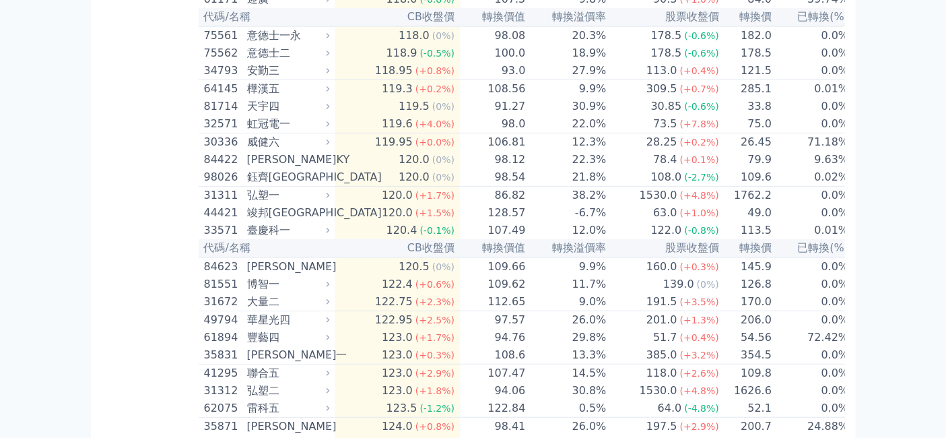
drag, startPoint x: 347, startPoint y: 340, endPoint x: 381, endPoint y: 337, distance: 33.8
copy td "轉換價"
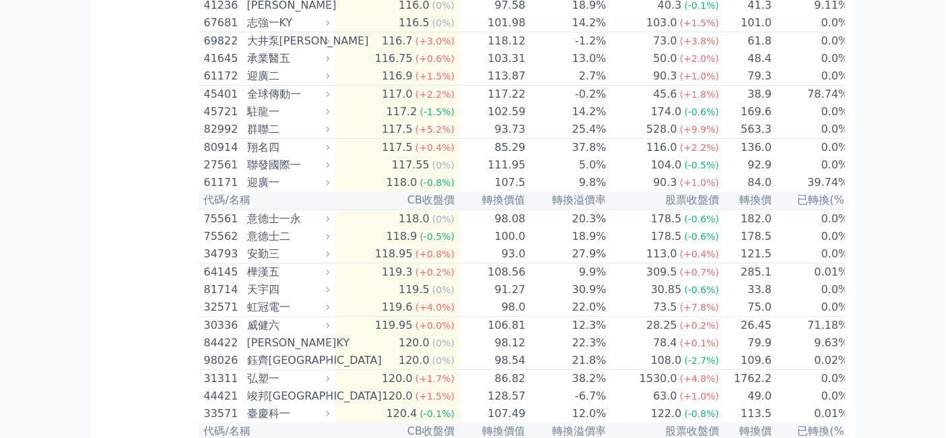
scroll to position [4939, 0]
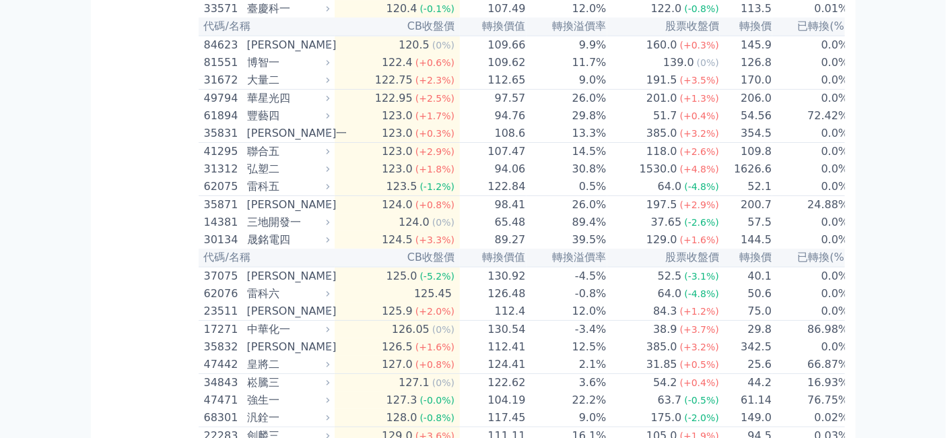
scroll to position [5014, 0]
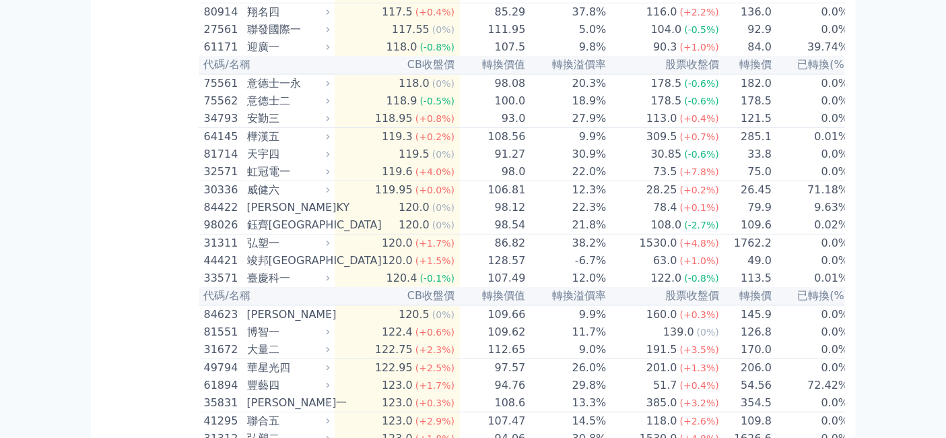
scroll to position [5089, 0]
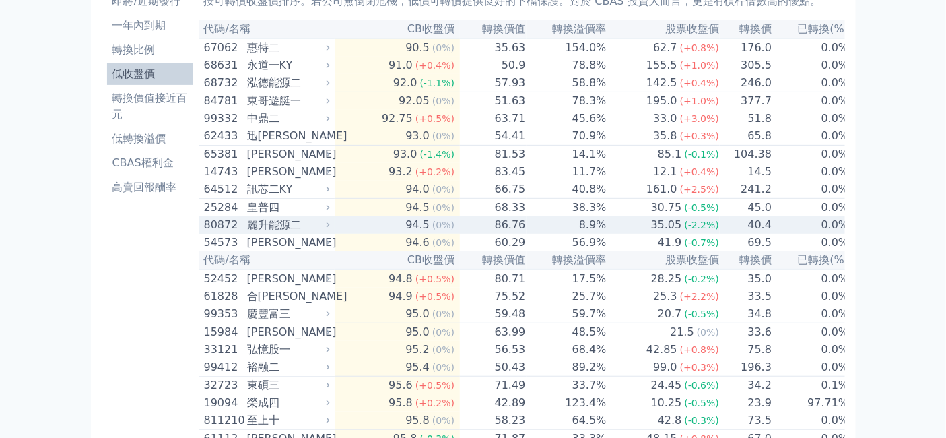
scroll to position [75, 0]
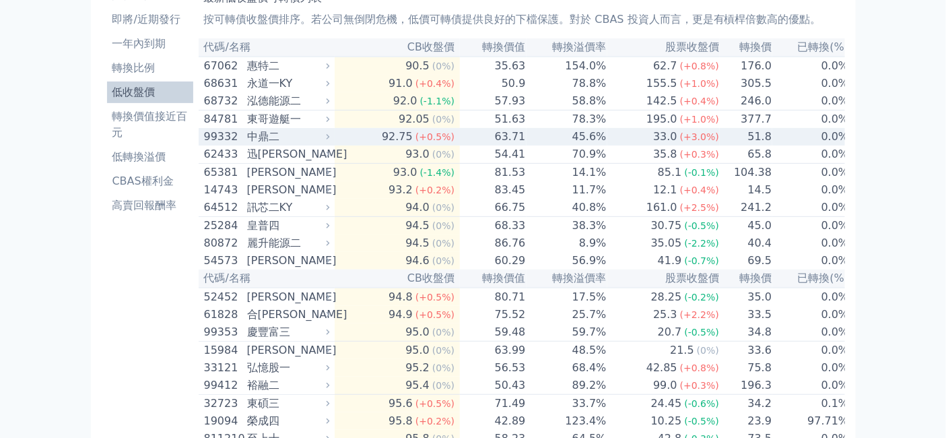
click at [255, 145] on div "中鼎二" at bounding box center [286, 137] width 79 height 16
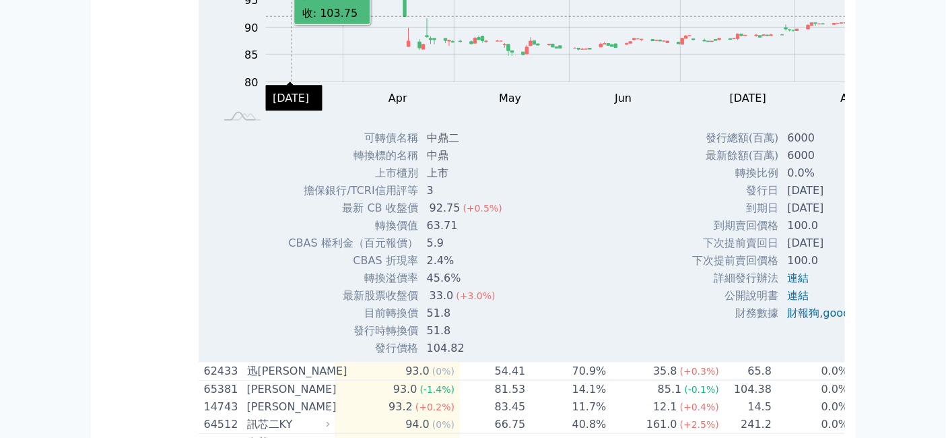
scroll to position [299, 0]
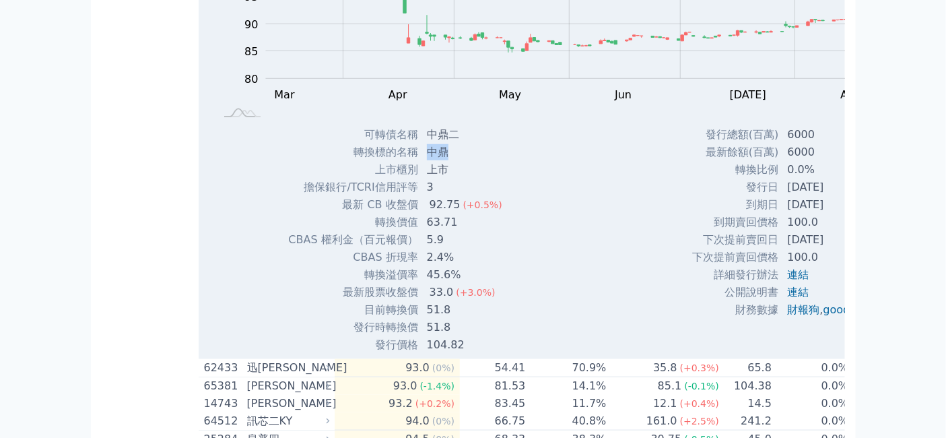
drag, startPoint x: 391, startPoint y: 226, endPoint x: 412, endPoint y: 228, distance: 21.0
click at [419, 161] on td "中鼎" at bounding box center [466, 152] width 94 height 18
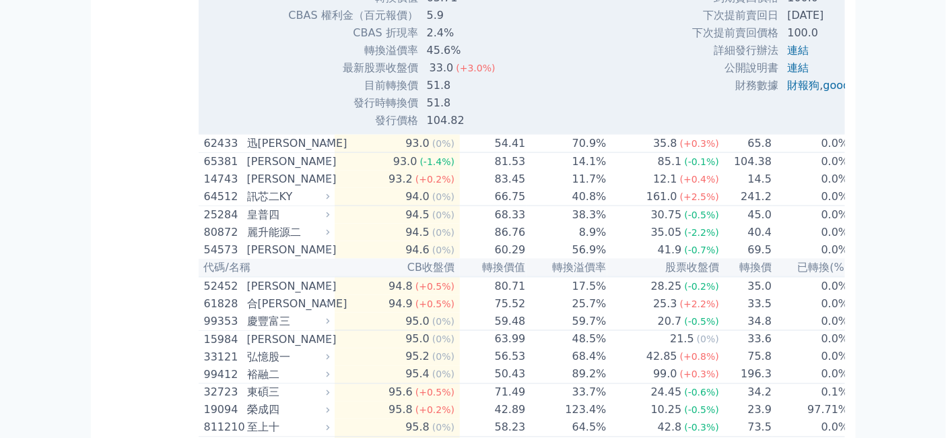
scroll to position [598, 0]
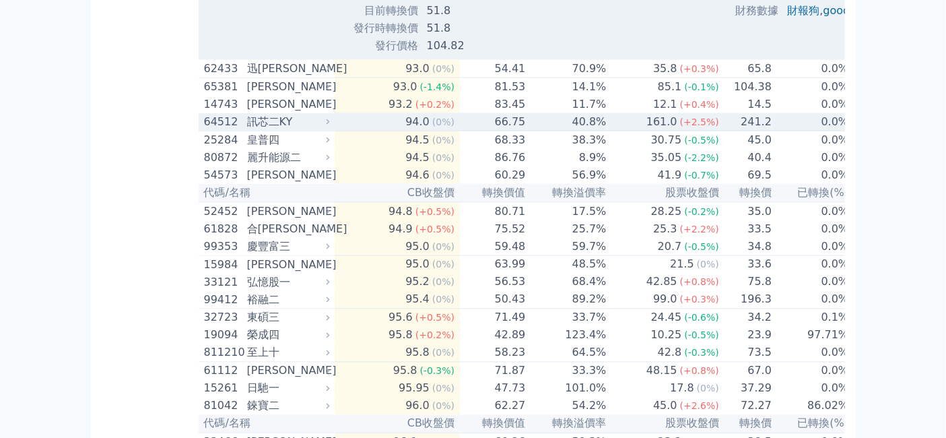
click at [247, 130] on div "訊芯二KY" at bounding box center [286, 122] width 79 height 16
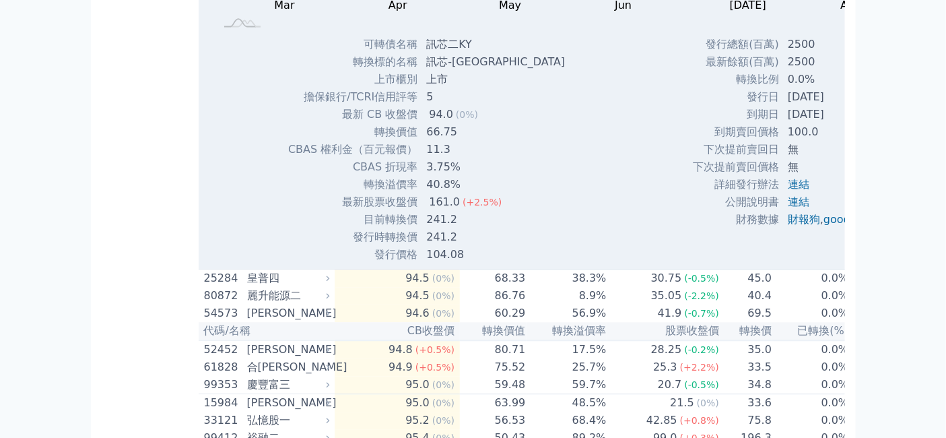
scroll to position [823, 0]
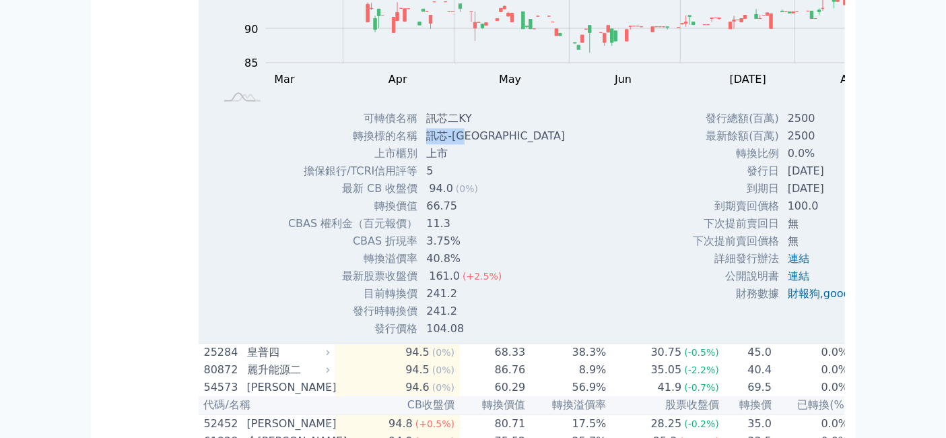
drag, startPoint x: 391, startPoint y: 297, endPoint x: 434, endPoint y: 298, distance: 43.1
click at [434, 145] on td "訊芯-[GEOGRAPHIC_DATA]" at bounding box center [497, 137] width 158 height 18
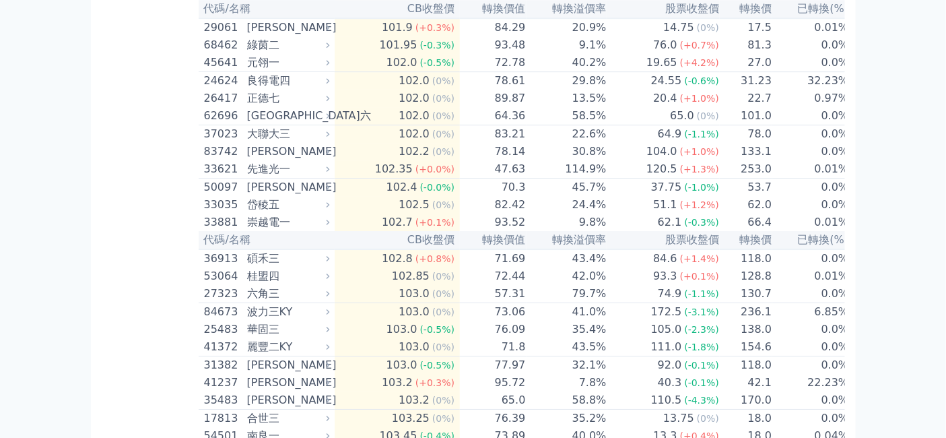
scroll to position [3143, 0]
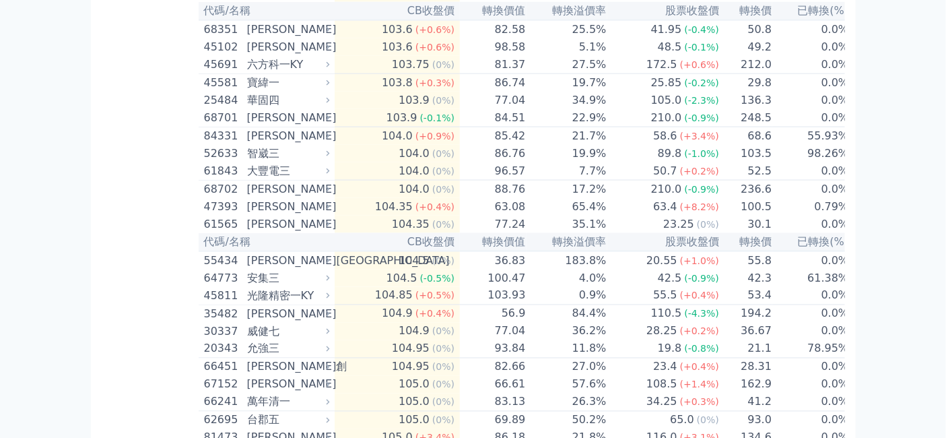
scroll to position [4041, 0]
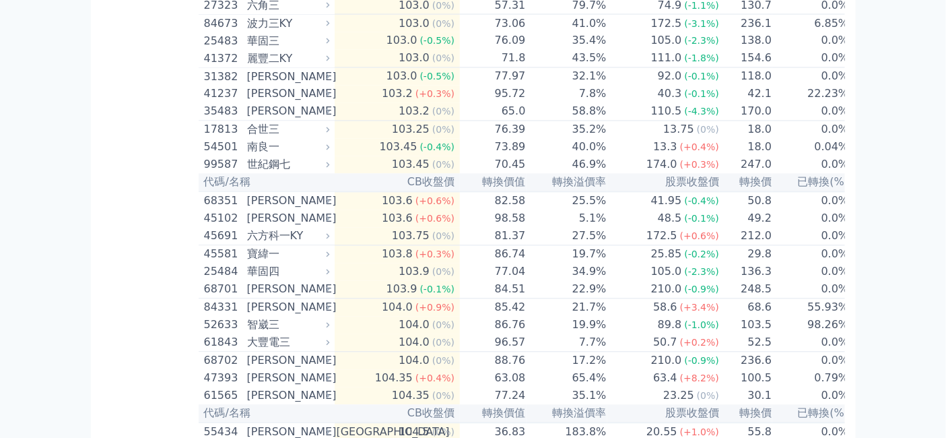
scroll to position [4266, 0]
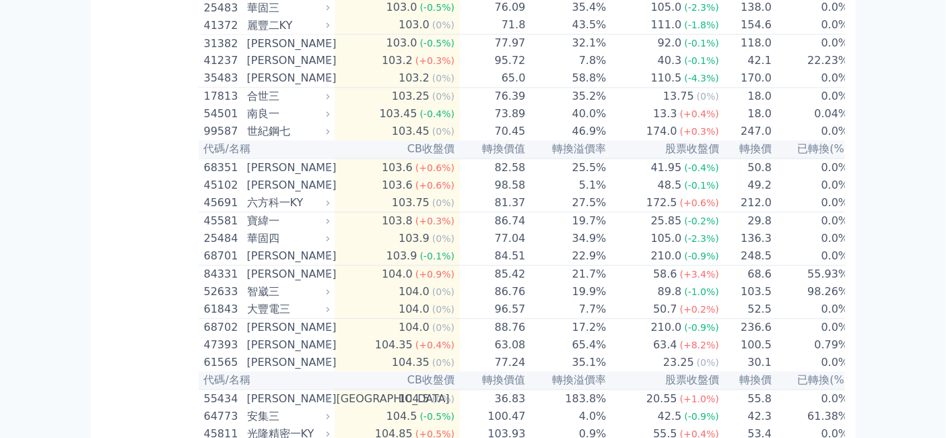
drag, startPoint x: 393, startPoint y: 327, endPoint x: 435, endPoint y: 327, distance: 42.4
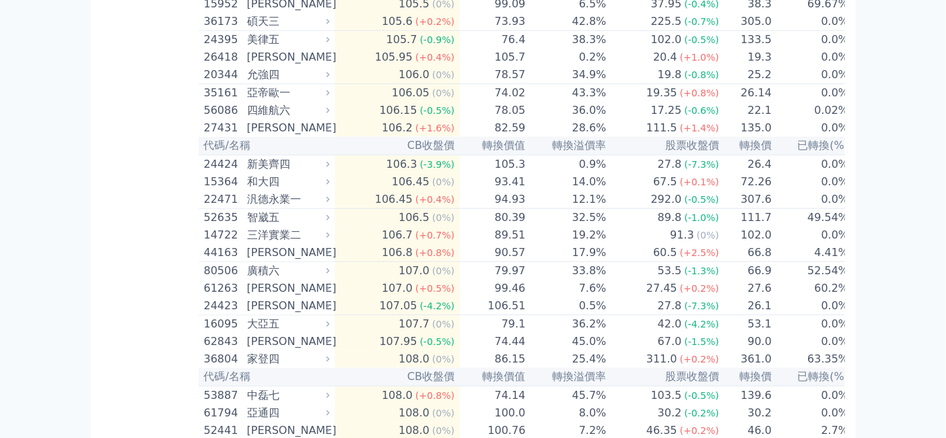
scroll to position [5463, 0]
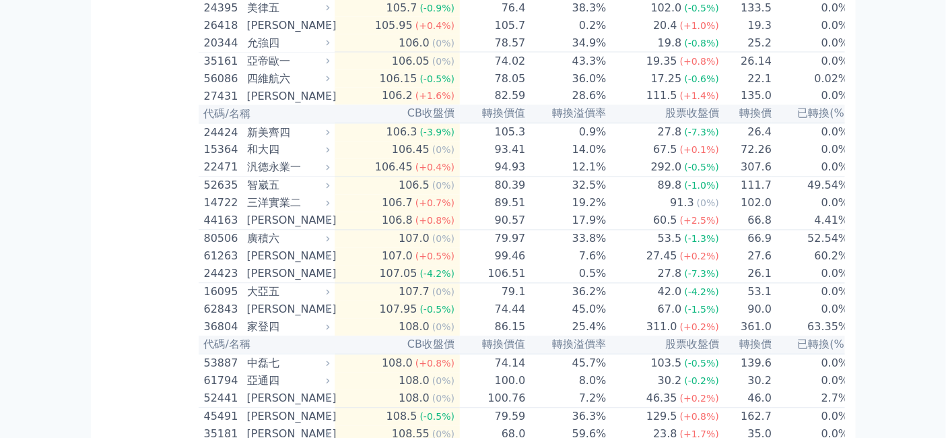
scroll to position [5912, 0]
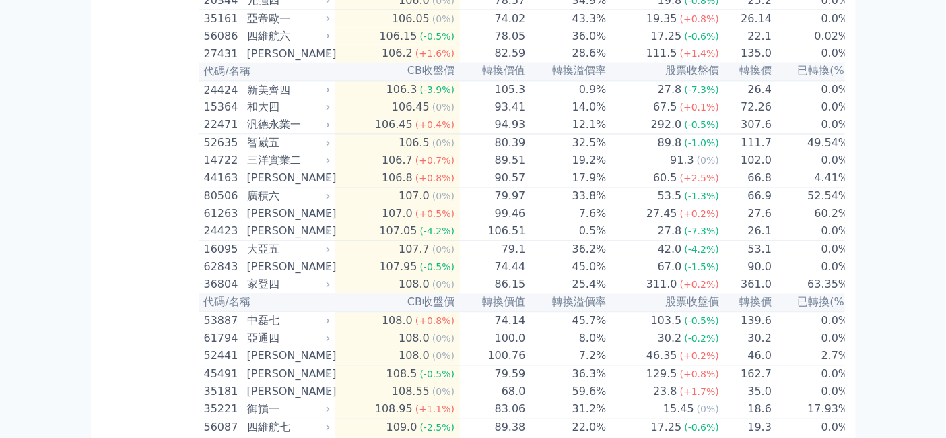
drag, startPoint x: 393, startPoint y: 183, endPoint x: 441, endPoint y: 184, distance: 47.8
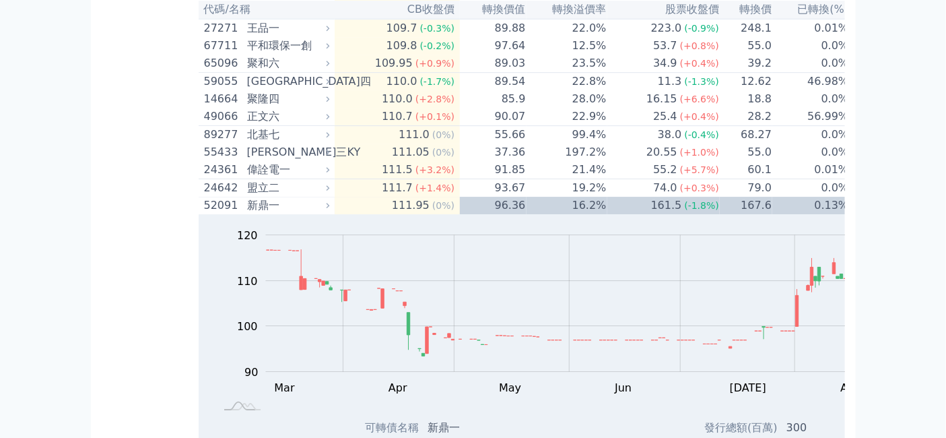
scroll to position [6511, 0]
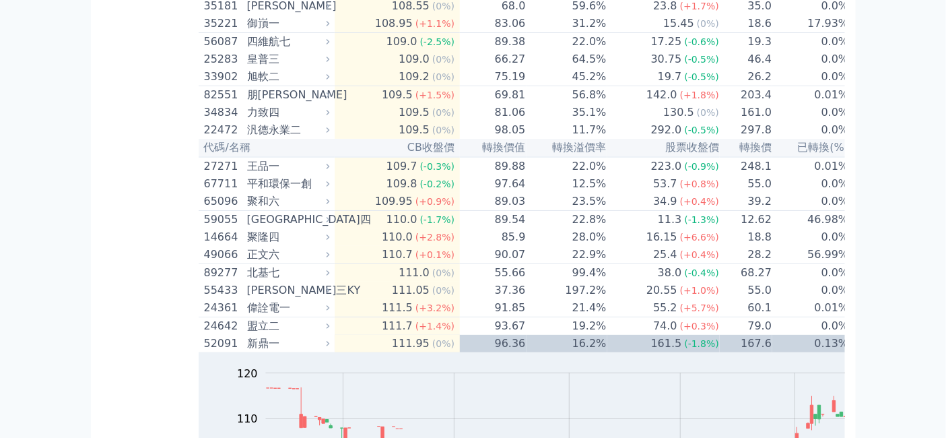
scroll to position [6811, 0]
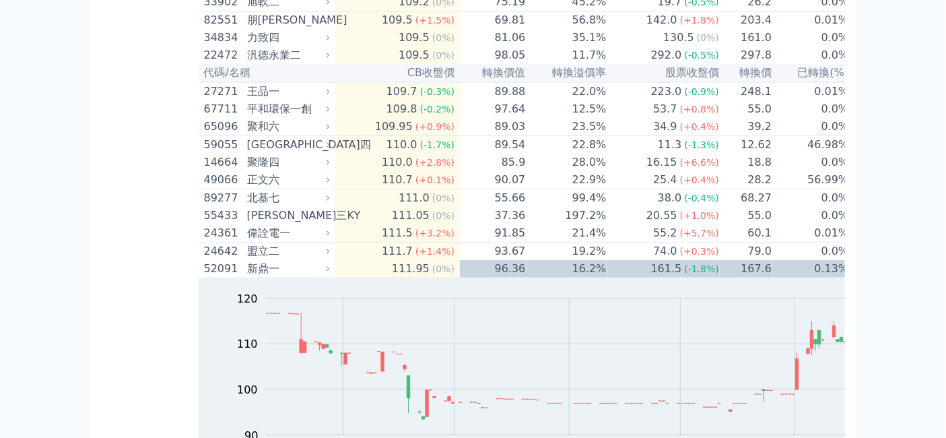
drag, startPoint x: 395, startPoint y: 234, endPoint x: 432, endPoint y: 242, distance: 38.7
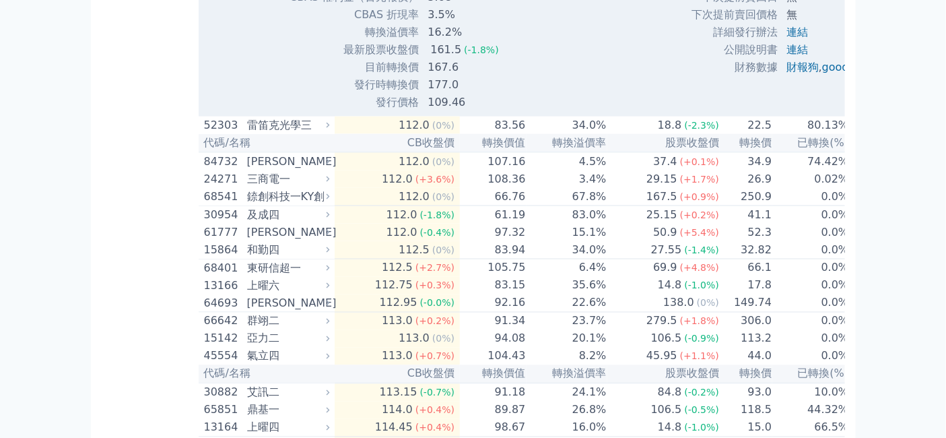
scroll to position [7484, 0]
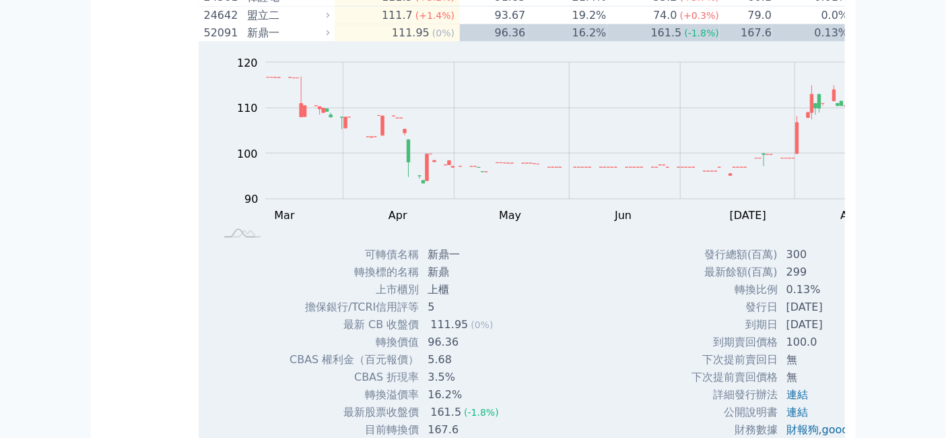
scroll to position [7858, 0]
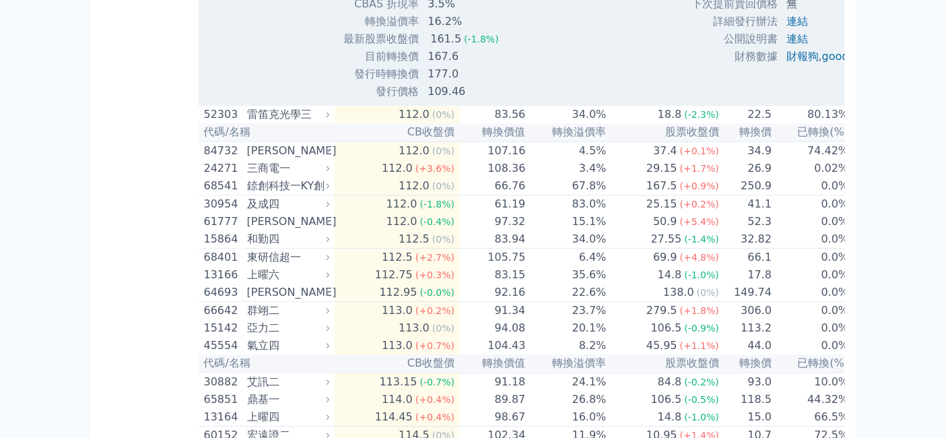
drag, startPoint x: 395, startPoint y: 119, endPoint x: 418, endPoint y: 118, distance: 23.6
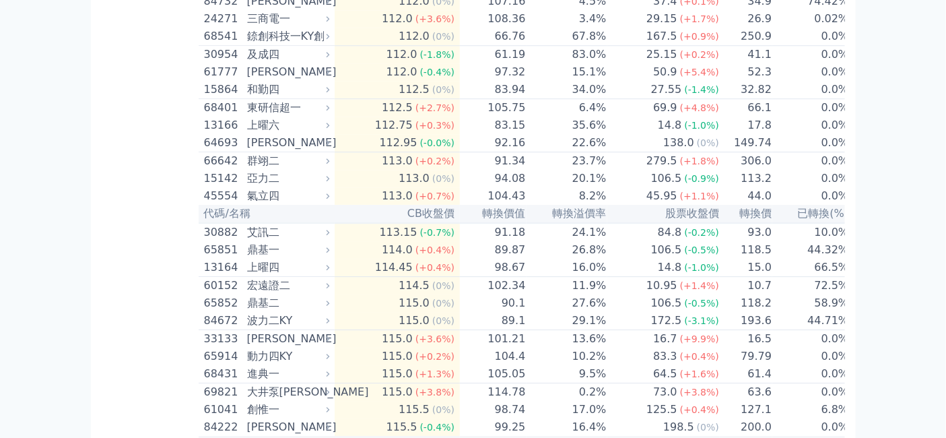
scroll to position [8083, 0]
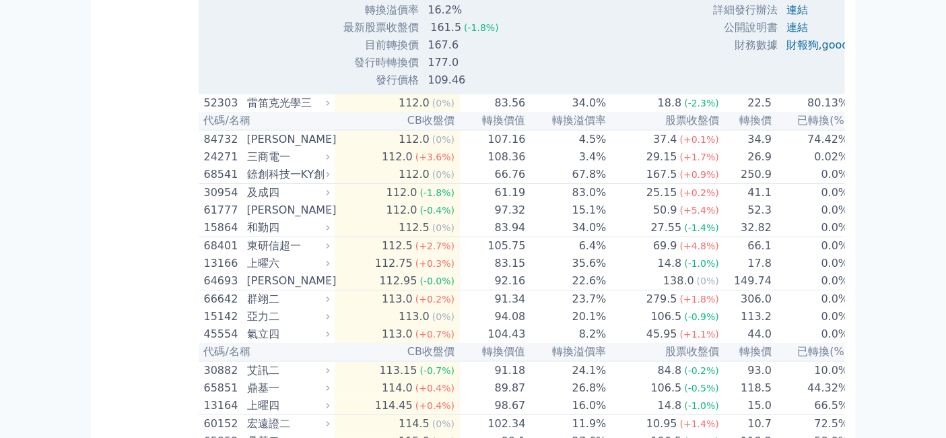
scroll to position [8457, 0]
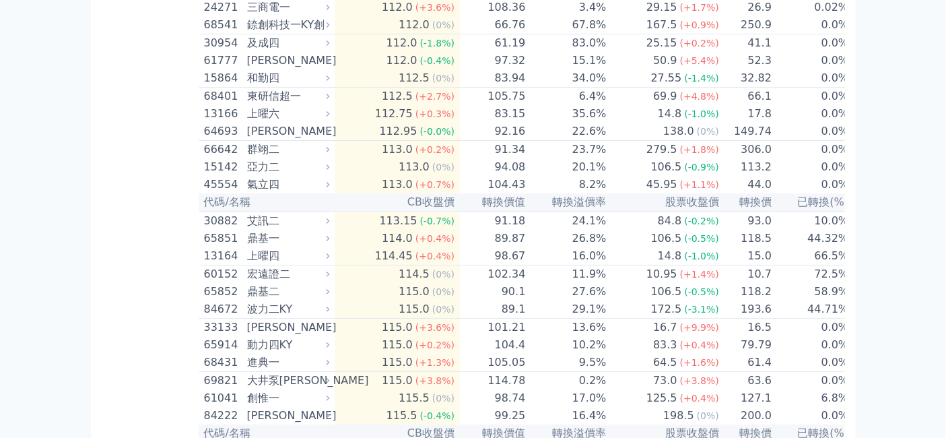
drag, startPoint x: 396, startPoint y: 112, endPoint x: 421, endPoint y: 112, distance: 24.9
